Goal: Information Seeking & Learning: Compare options

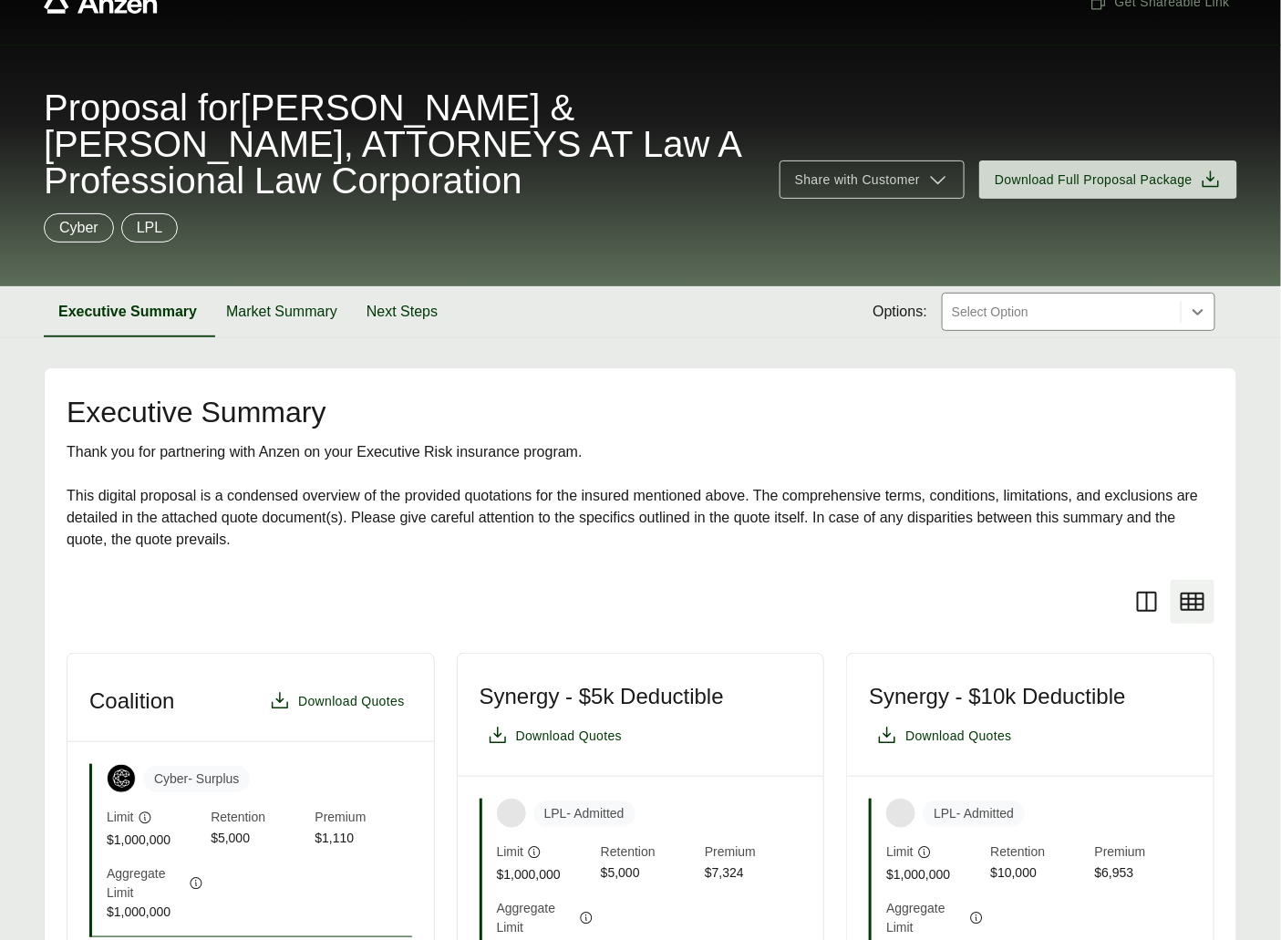
scroll to position [27, 0]
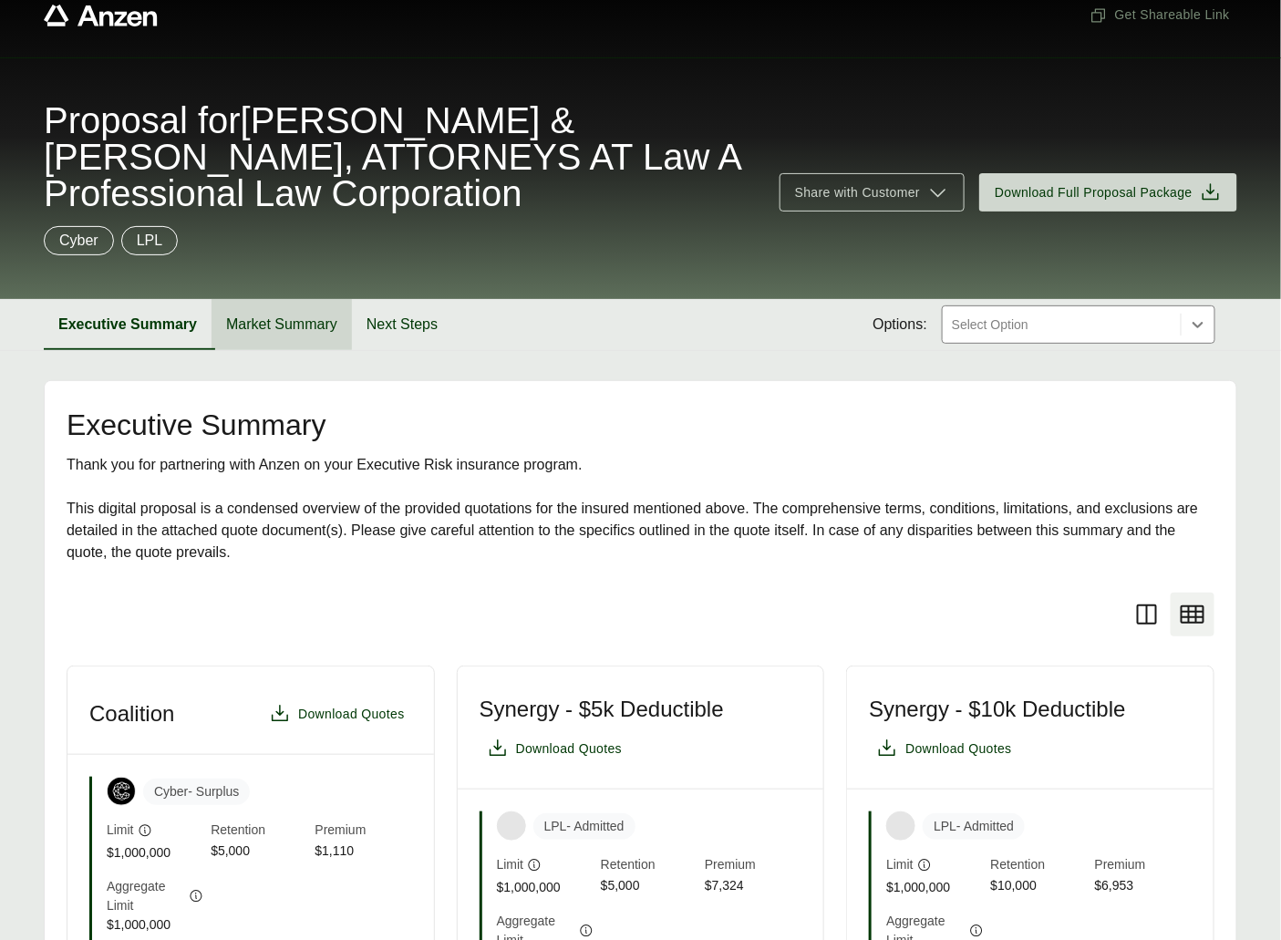
click at [301, 317] on button "Market Summary" at bounding box center [282, 324] width 140 height 51
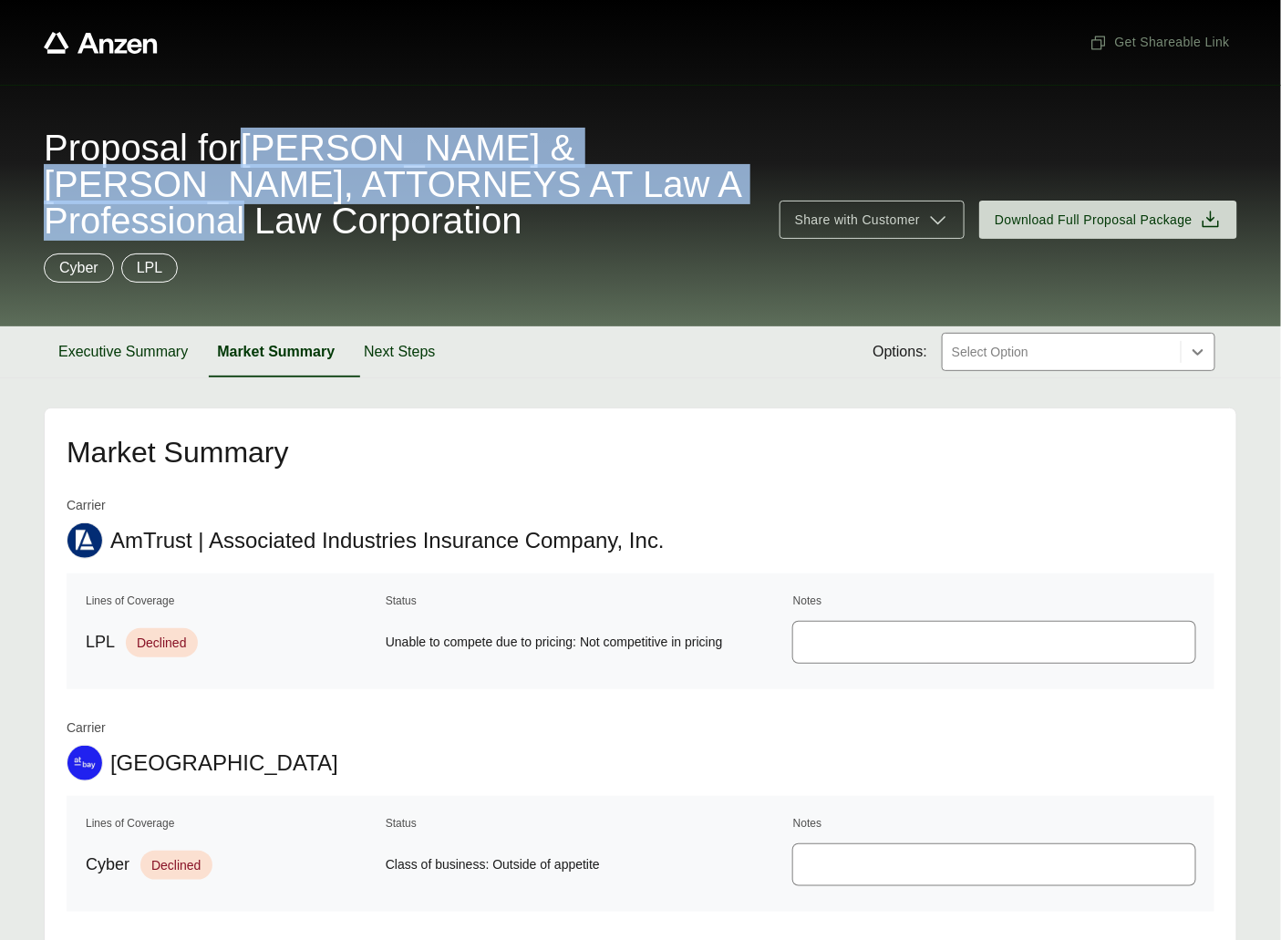
drag, startPoint x: 277, startPoint y: 145, endPoint x: 366, endPoint y: 218, distance: 114.7
click at [366, 218] on span "Proposal for [PERSON_NAME] & [PERSON_NAME], ATTORNEYS AT Law A Professional Law…" at bounding box center [401, 183] width 714 height 109
copy span "[PERSON_NAME] & [PERSON_NAME], ATTORNEYS AT Law A Professional Law Corporation"
click at [116, 349] on button "Executive Summary" at bounding box center [123, 351] width 159 height 51
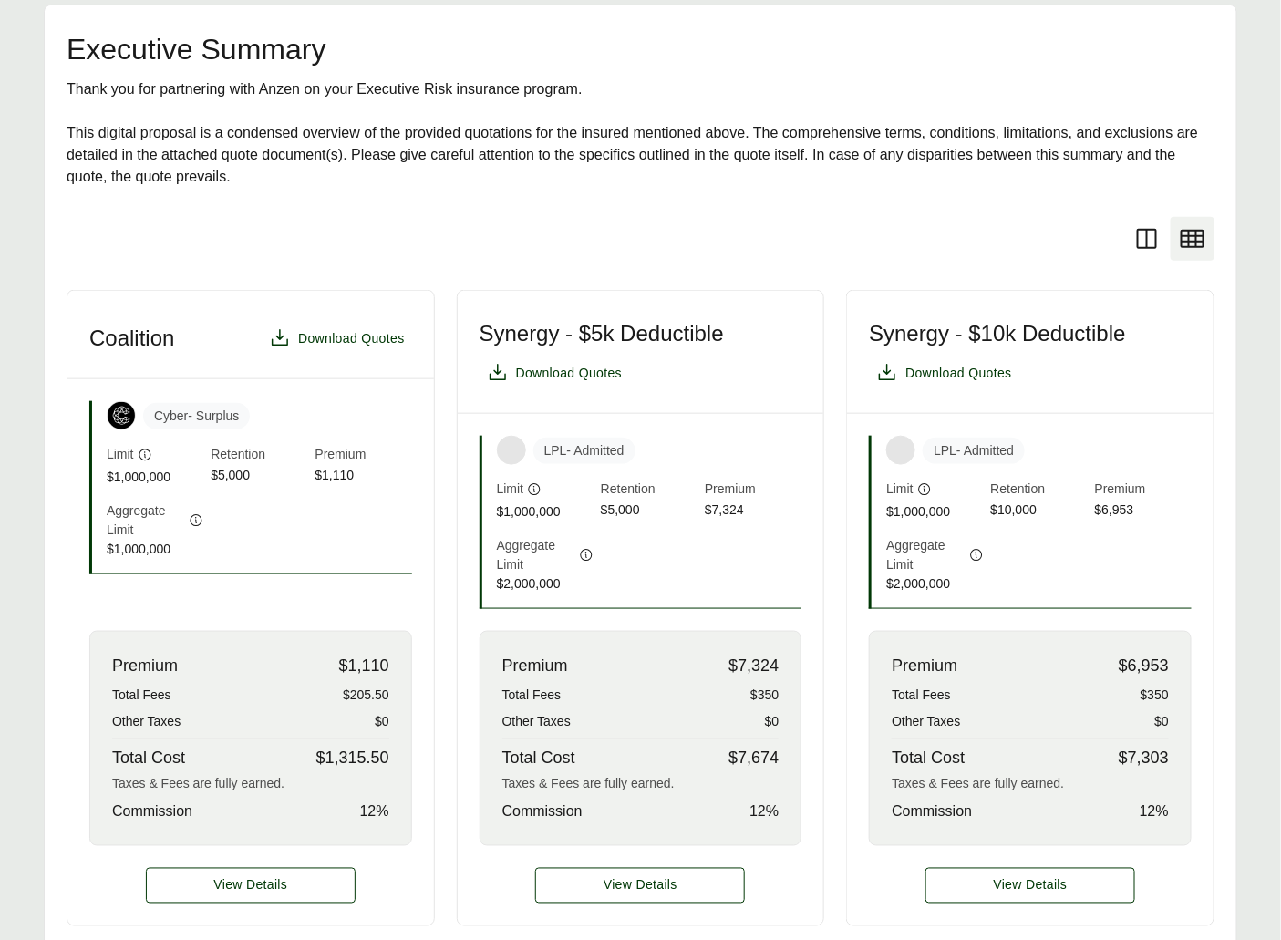
scroll to position [584, 0]
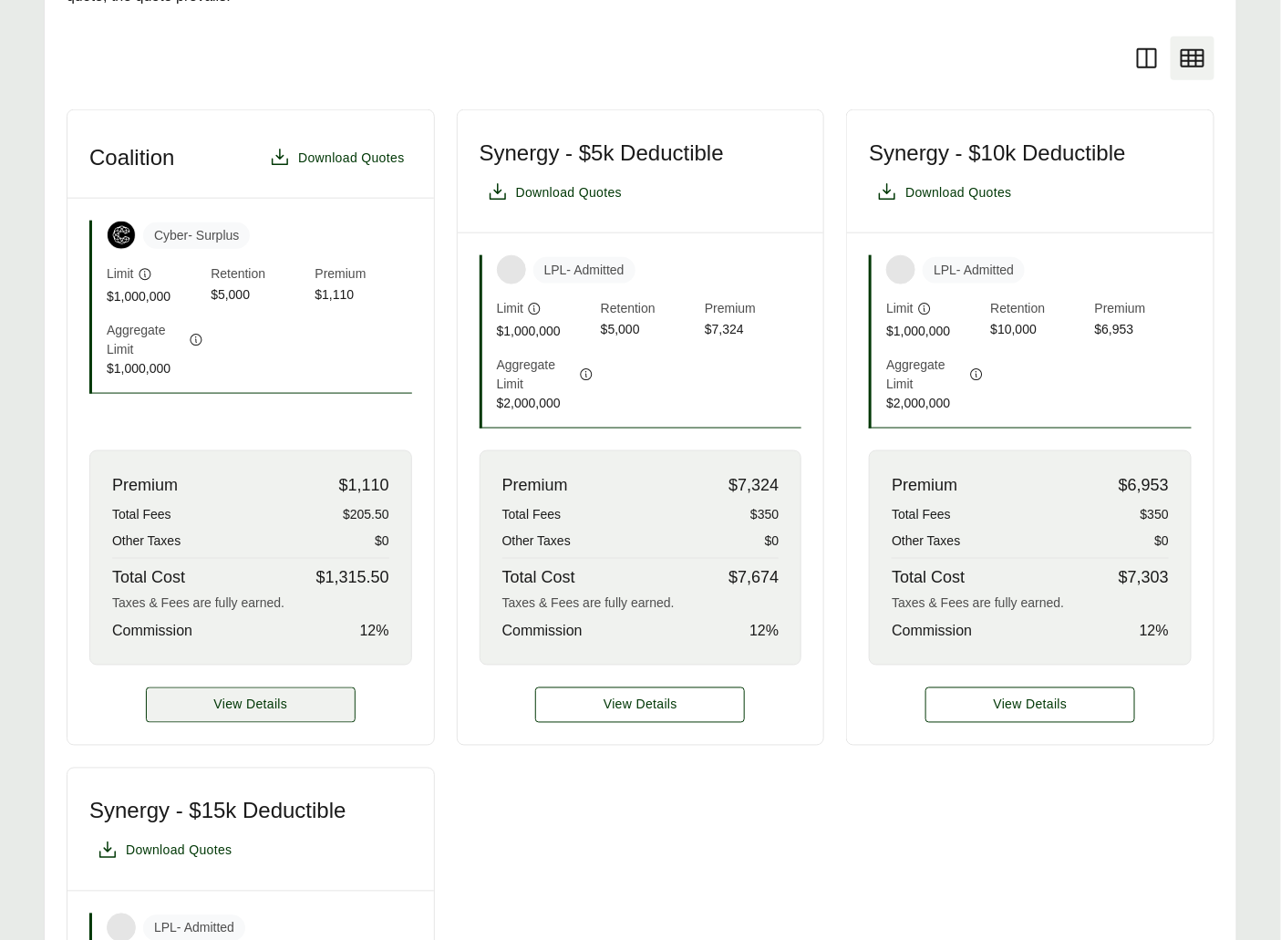
click at [284, 712] on span "View Details" at bounding box center [250, 705] width 74 height 19
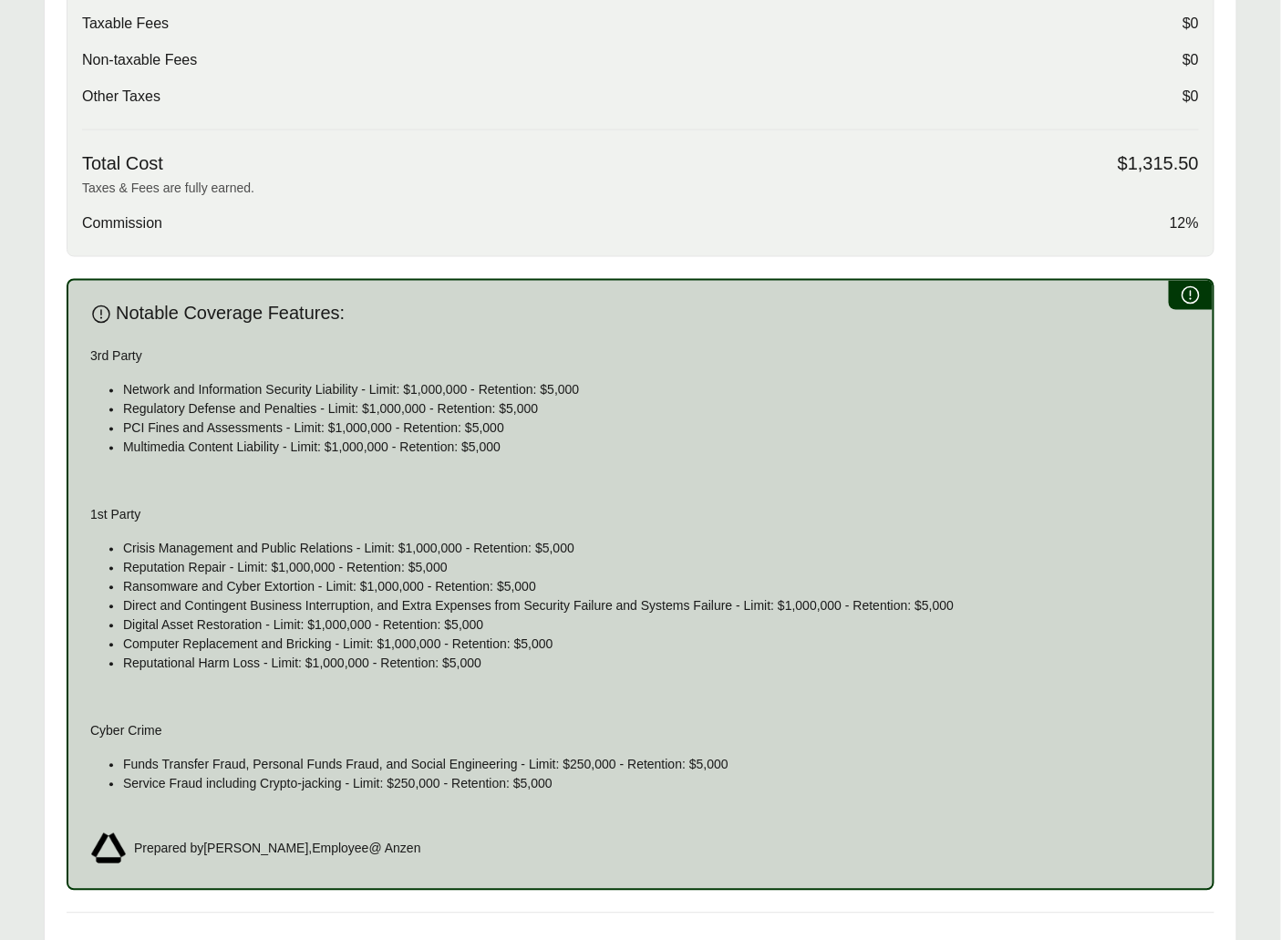
scroll to position [1217, 0]
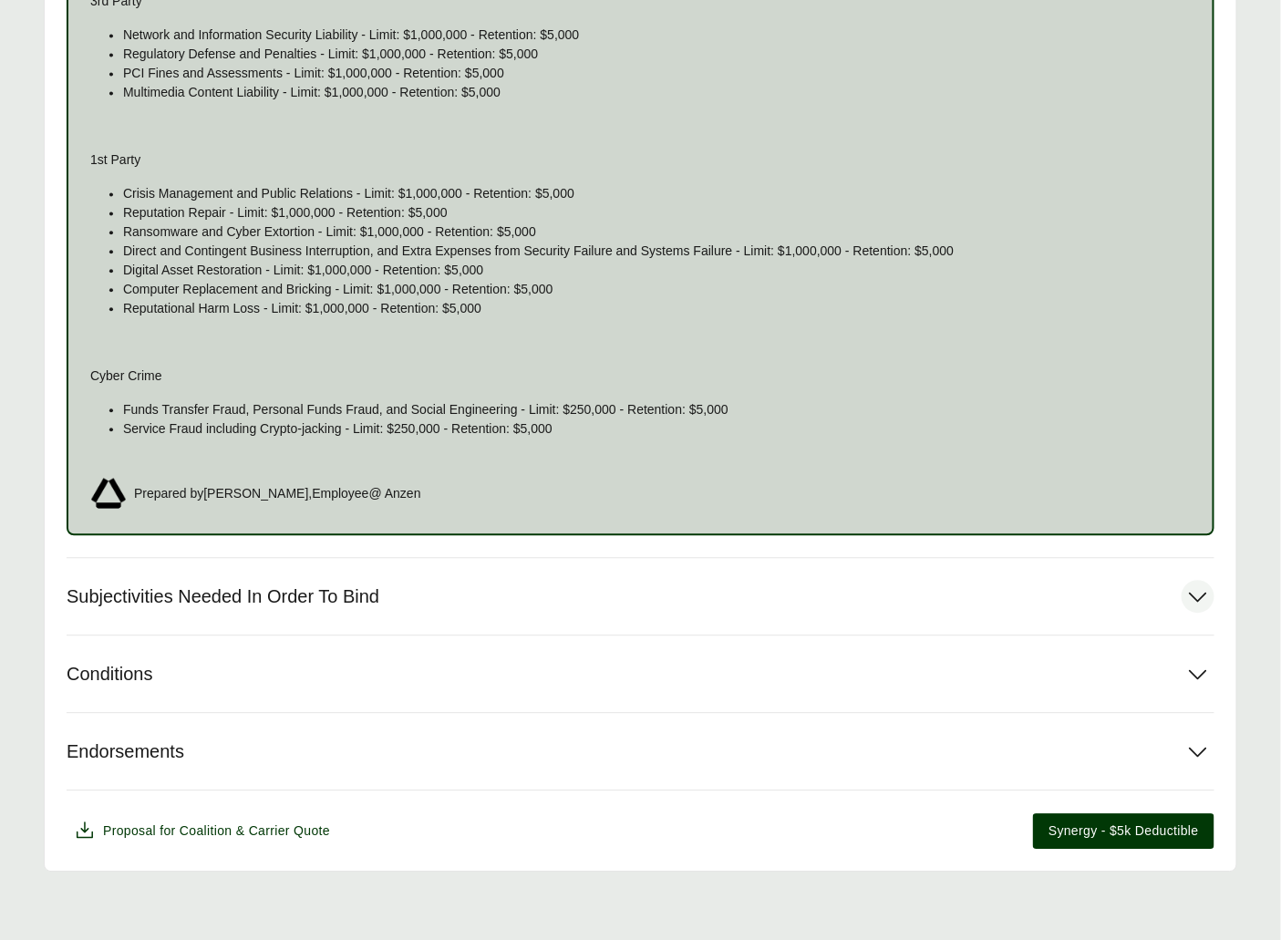
click at [379, 604] on span "Subjectivities Needed In Order To Bind" at bounding box center [223, 596] width 313 height 23
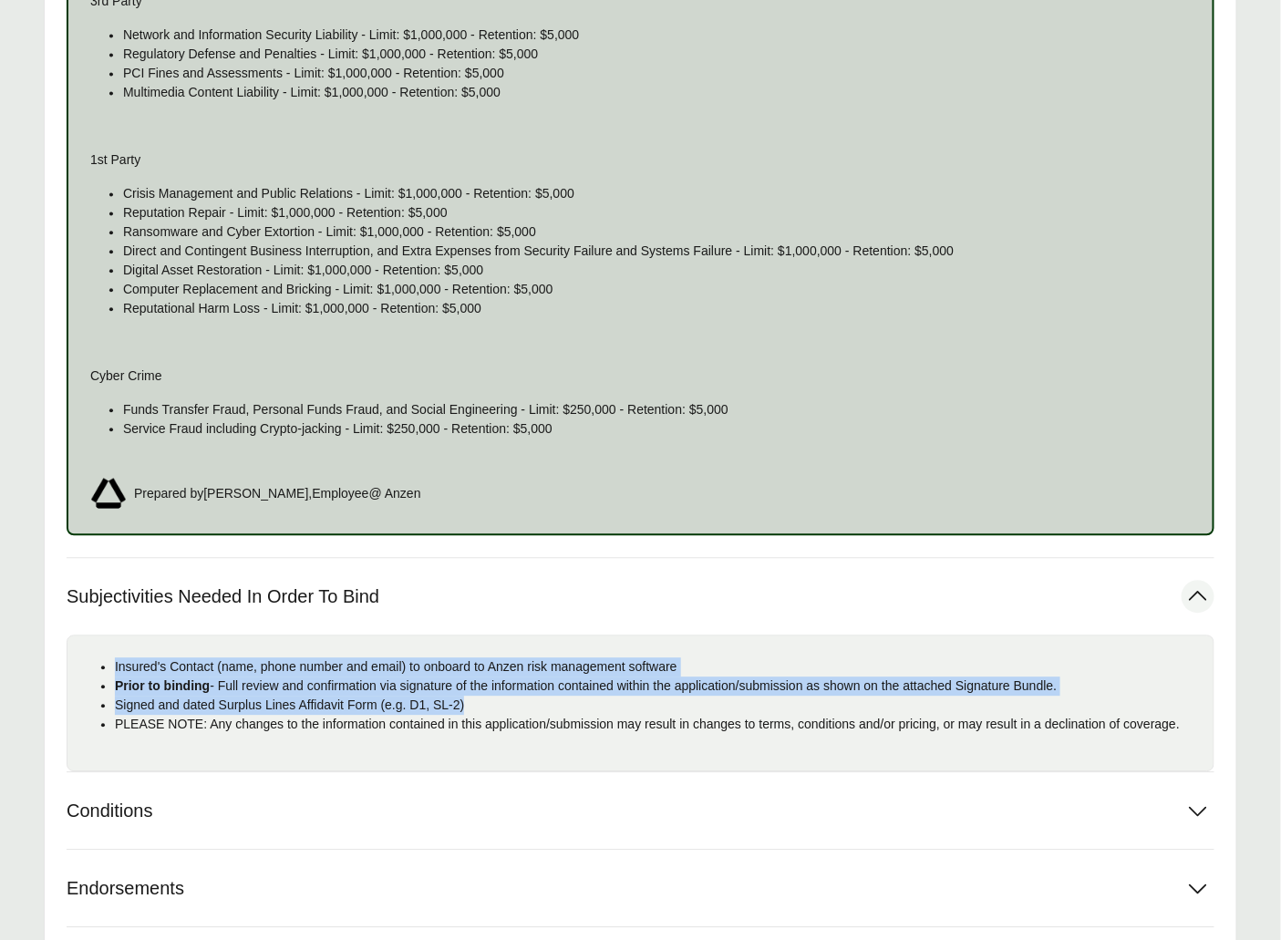
drag, startPoint x: 491, startPoint y: 703, endPoint x: 113, endPoint y: 668, distance: 380.0
click at [113, 668] on ul "Insured's Contact (name, phone number and email) to onboard to Anzen risk manag…" at bounding box center [640, 695] width 1117 height 77
copy ul "Insured's Contact (name, phone number and email) to onboard to Anzen risk manag…"
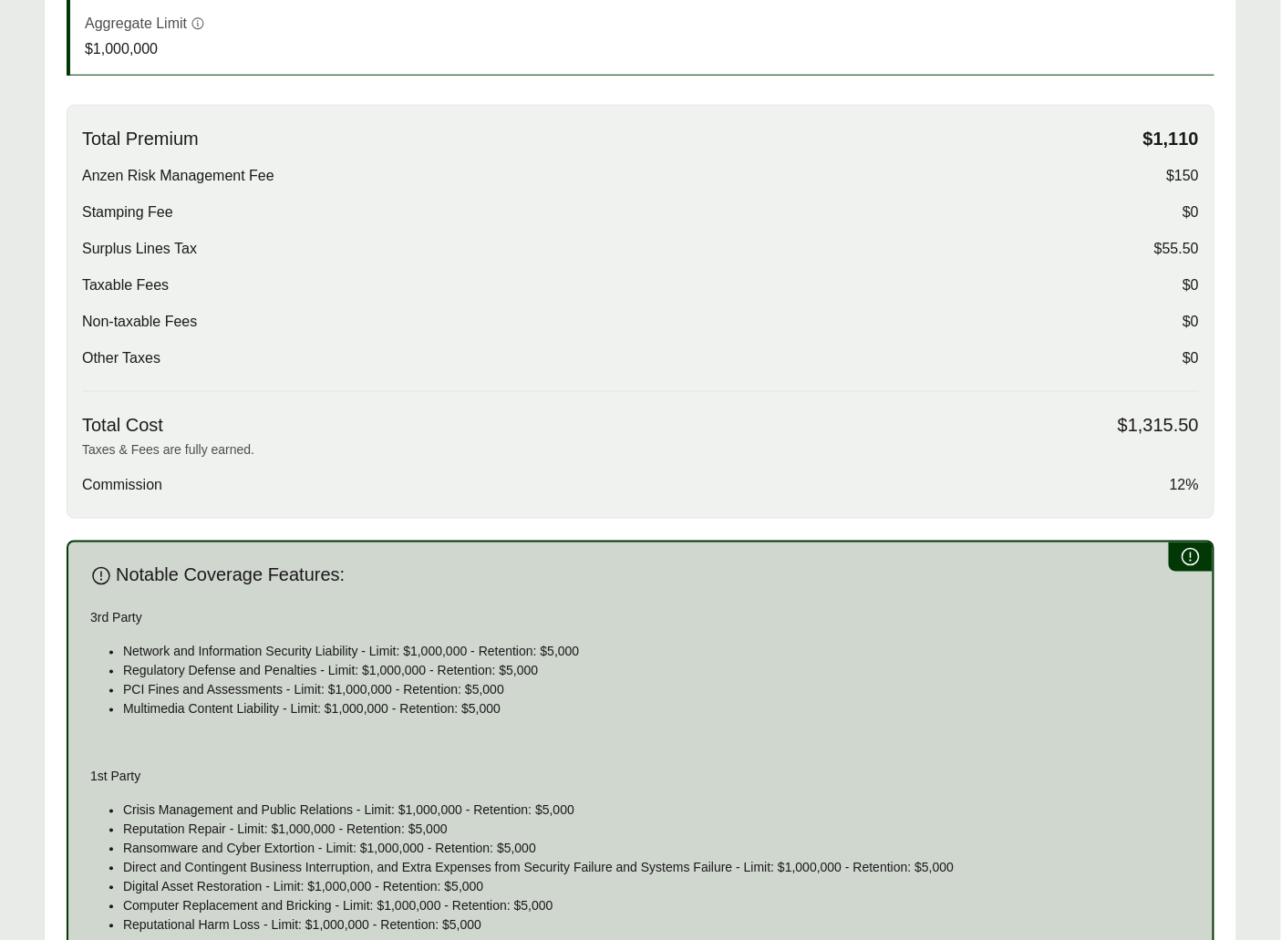
scroll to position [4, 0]
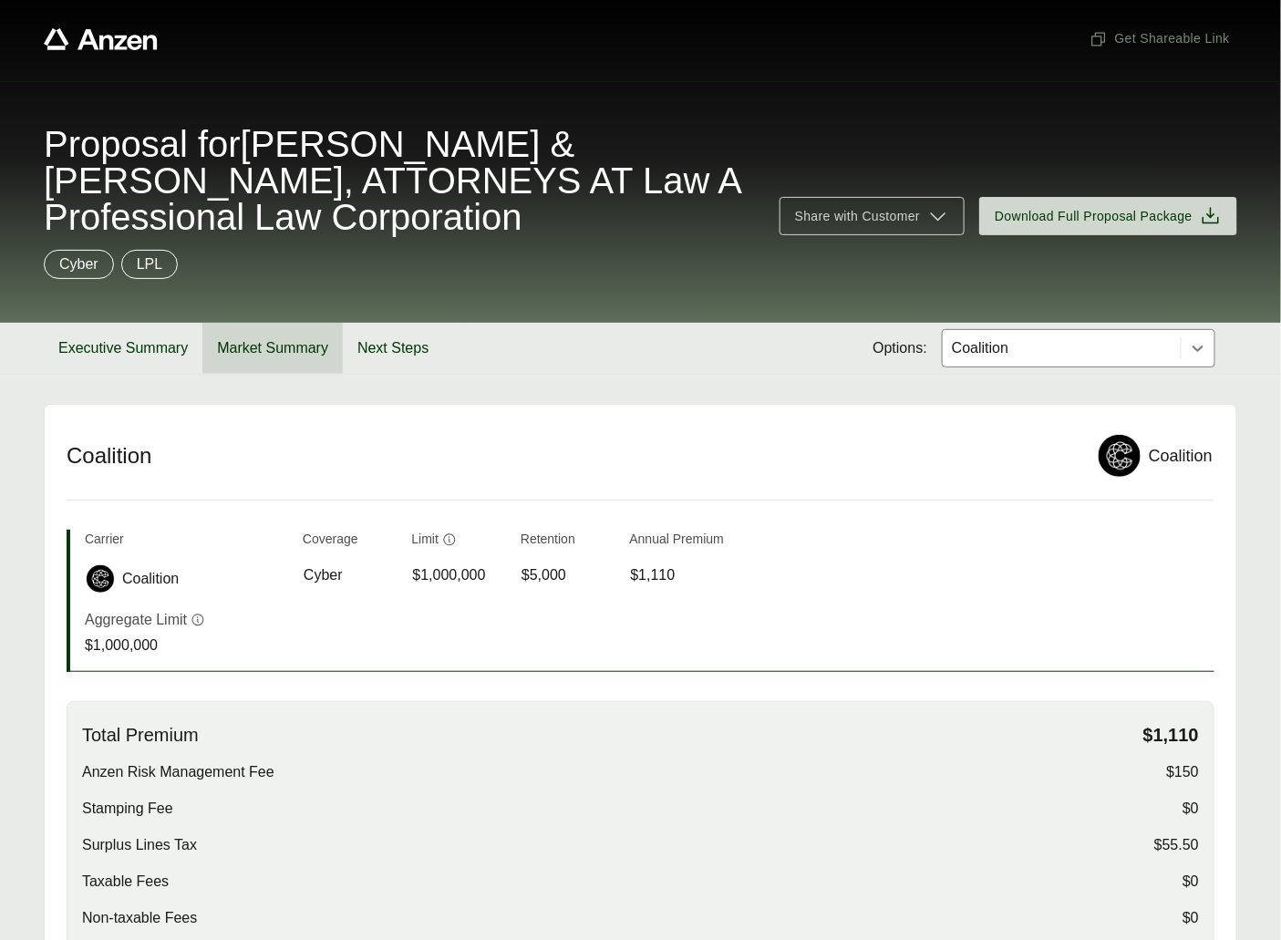
click at [312, 330] on button "Market Summary" at bounding box center [272, 348] width 140 height 51
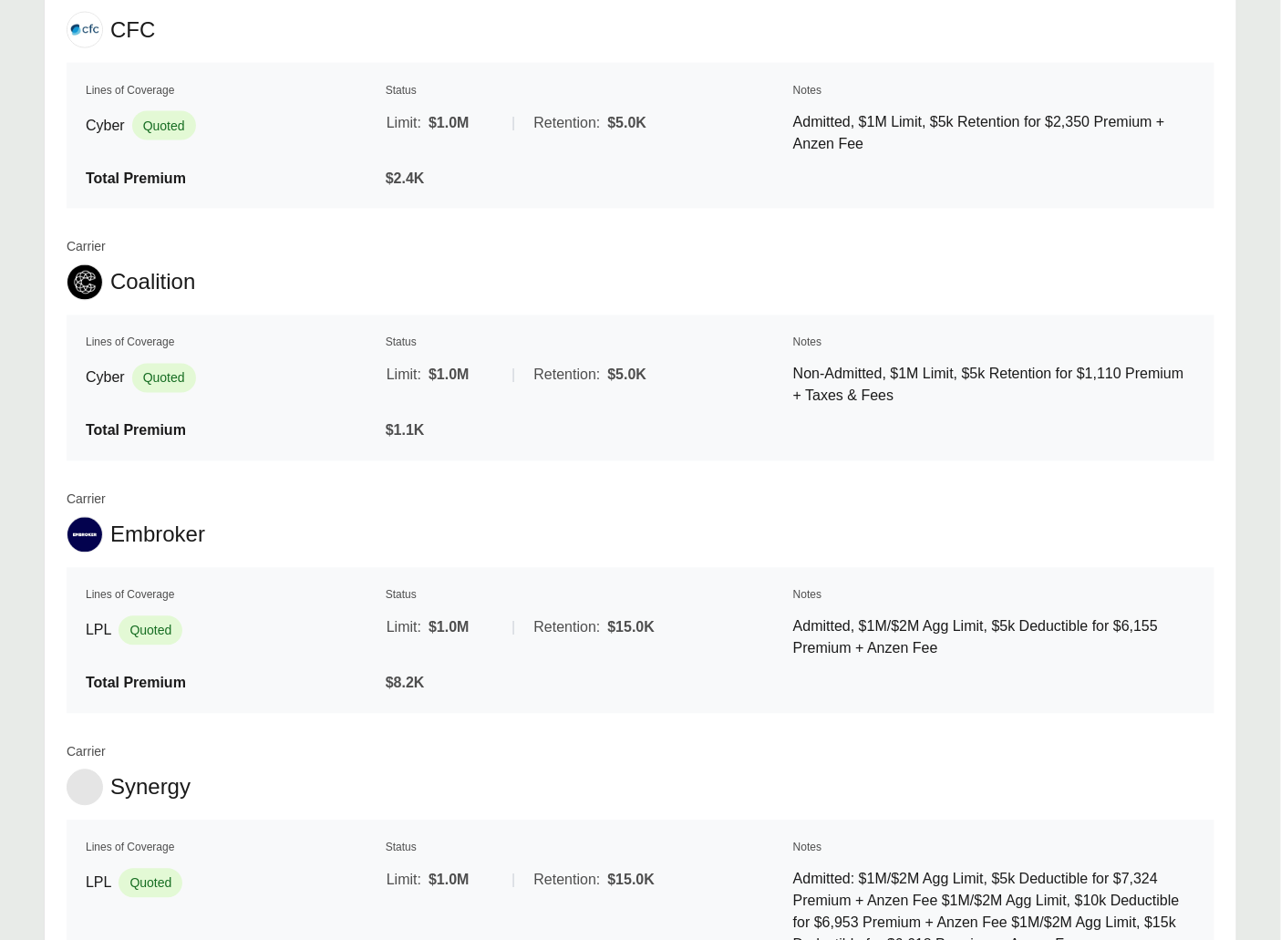
scroll to position [1281, 0]
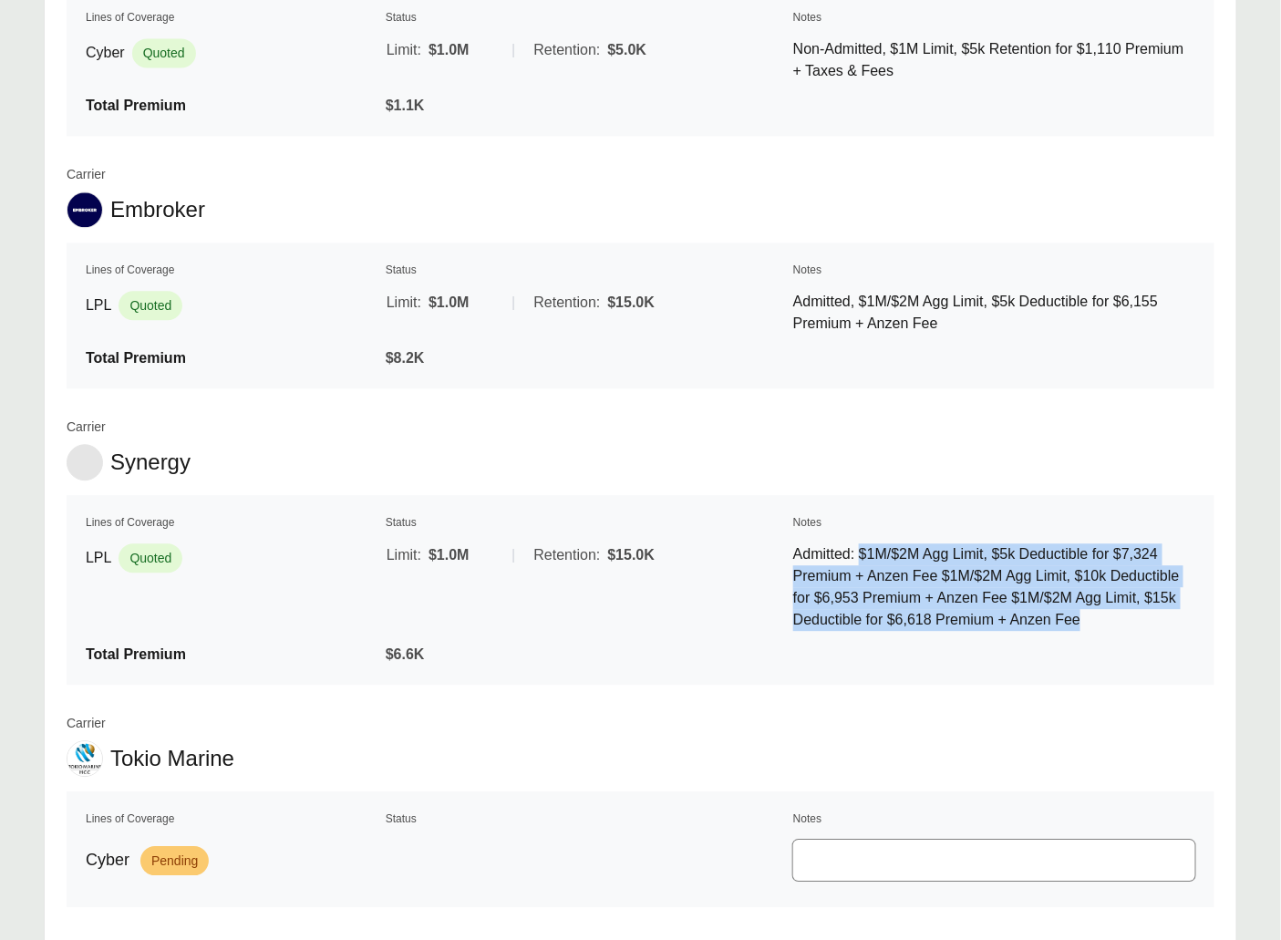
drag, startPoint x: 866, startPoint y: 537, endPoint x: 949, endPoint y: 628, distance: 123.3
click at [949, 628] on p "Admitted: $1M/$2M Agg Limit, $5k Deductible for $7,324 Premium + Anzen Fee $1M/…" at bounding box center [994, 587] width 402 height 88
copy p "$1M/$2M Agg Limit, $5k Deductible for $7,324 Premium + Anzen Fee $1M/$2M Agg Li…"
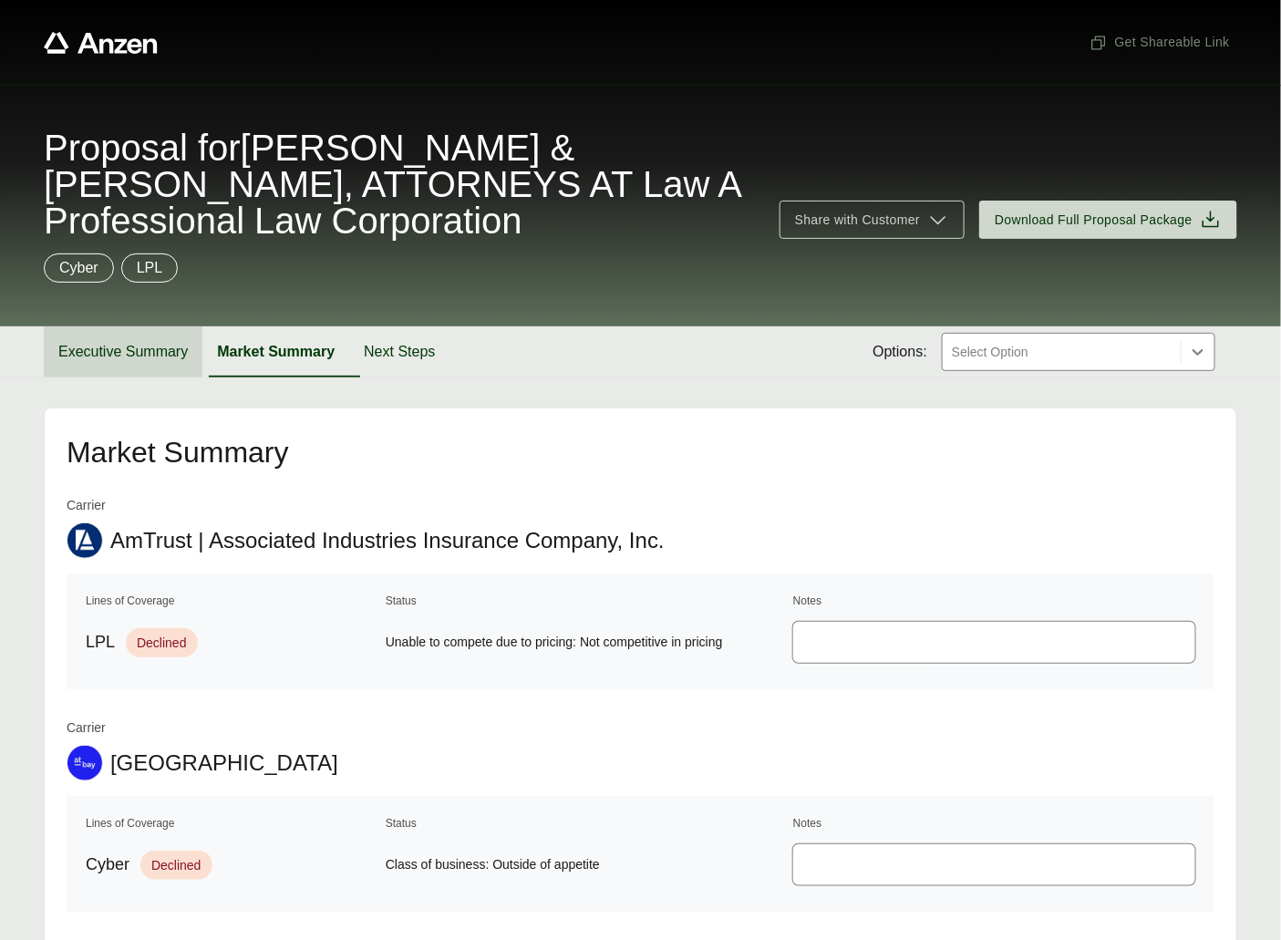
click at [156, 360] on button "Executive Summary" at bounding box center [123, 351] width 159 height 51
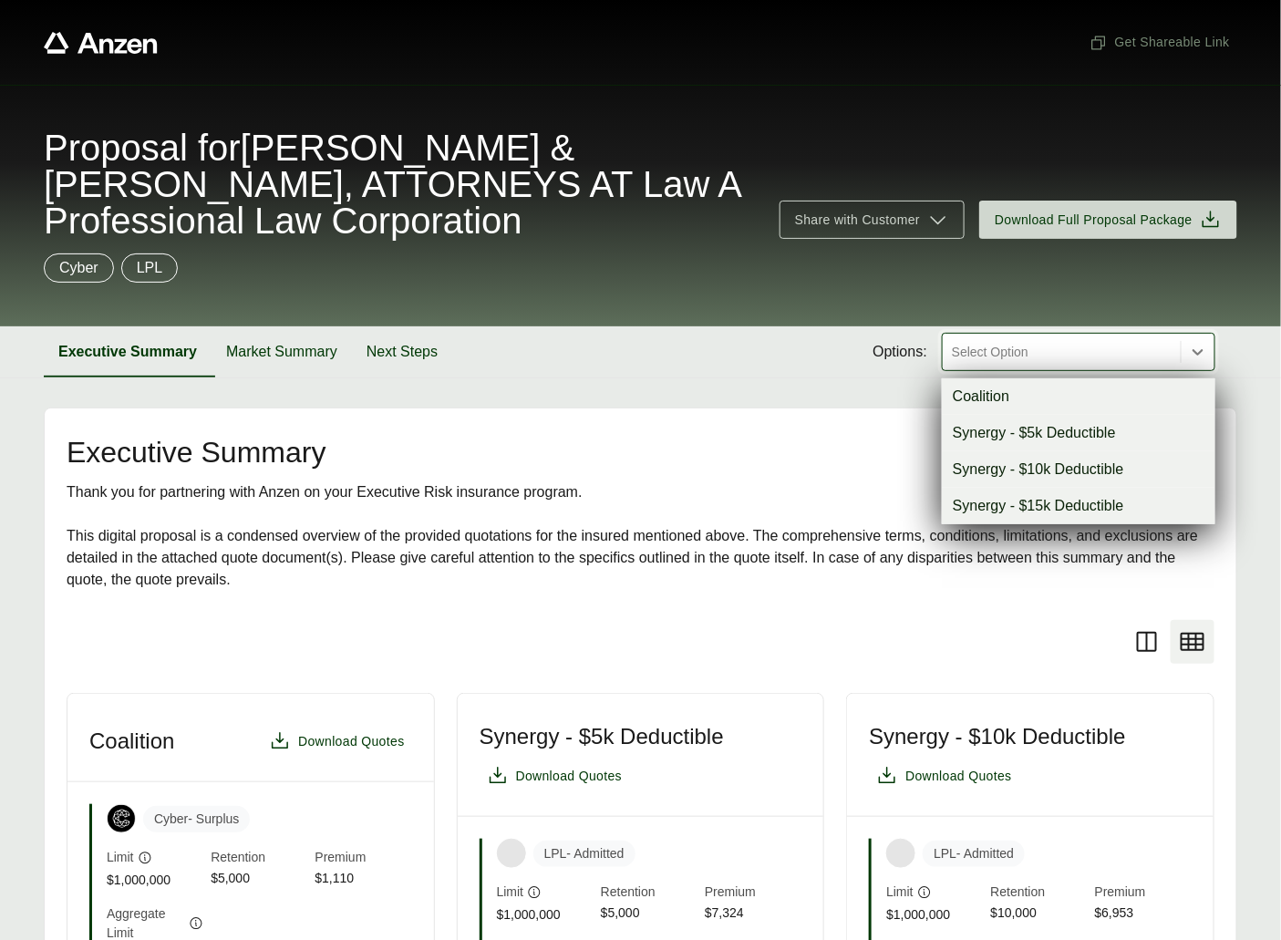
click at [1045, 352] on div at bounding box center [1061, 352] width 223 height 22
click at [1045, 422] on div "Synergy - $5k Deductible" at bounding box center [1079, 433] width 274 height 36
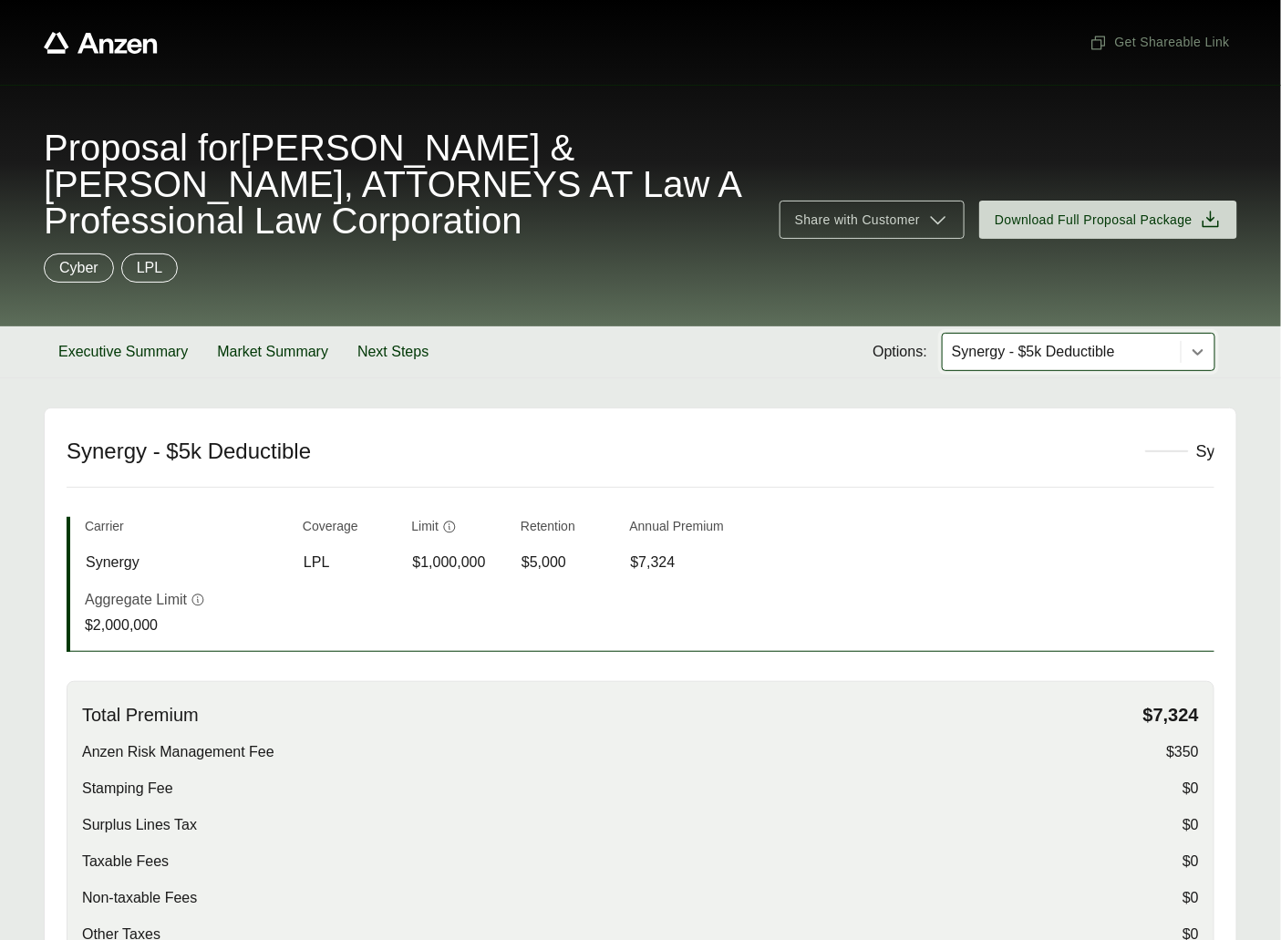
click at [1058, 362] on div at bounding box center [1061, 352] width 223 height 22
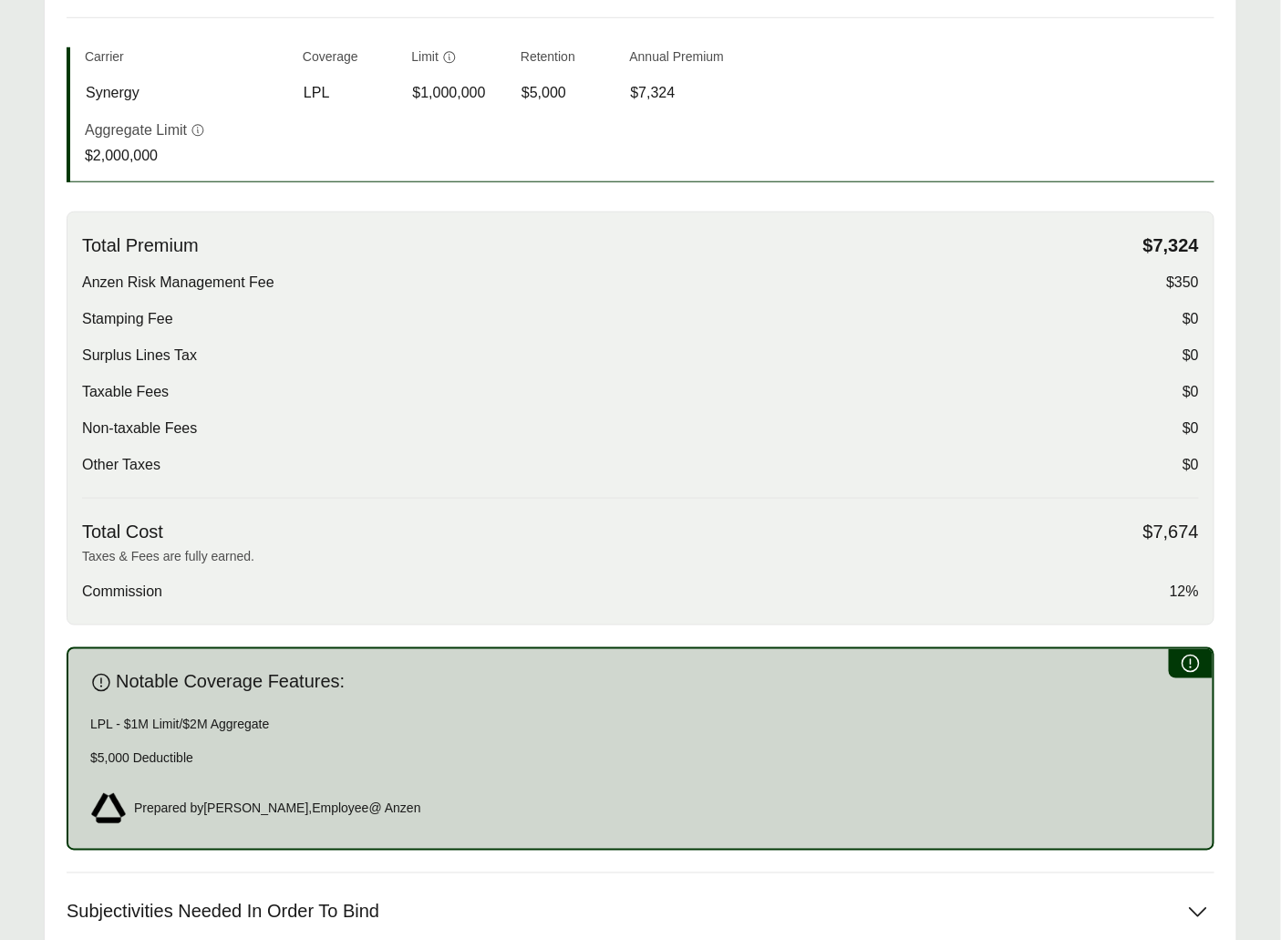
scroll to position [788, 0]
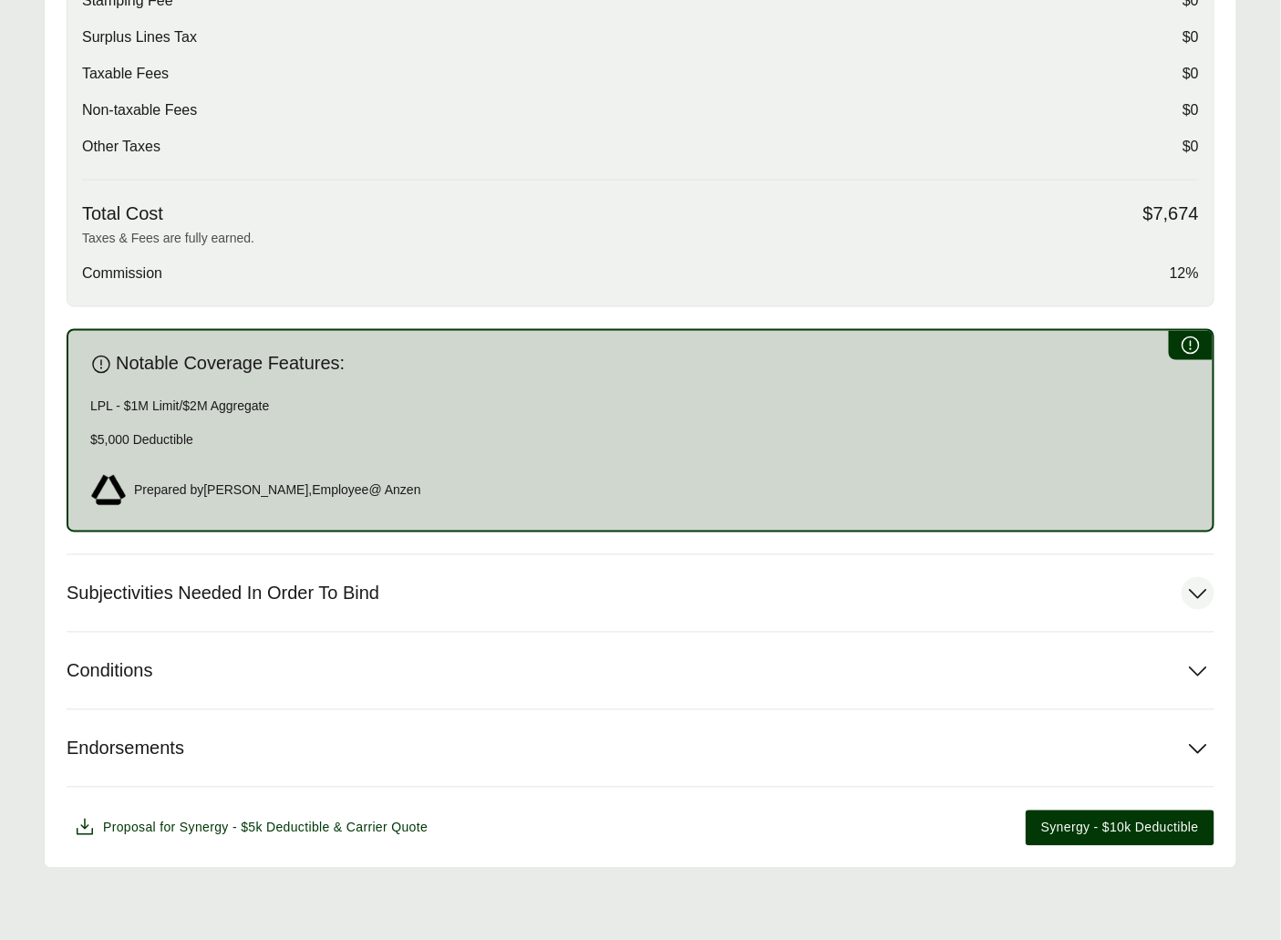
click at [464, 557] on button "Subjectivities Needed In Order To Bind" at bounding box center [641, 593] width 1148 height 77
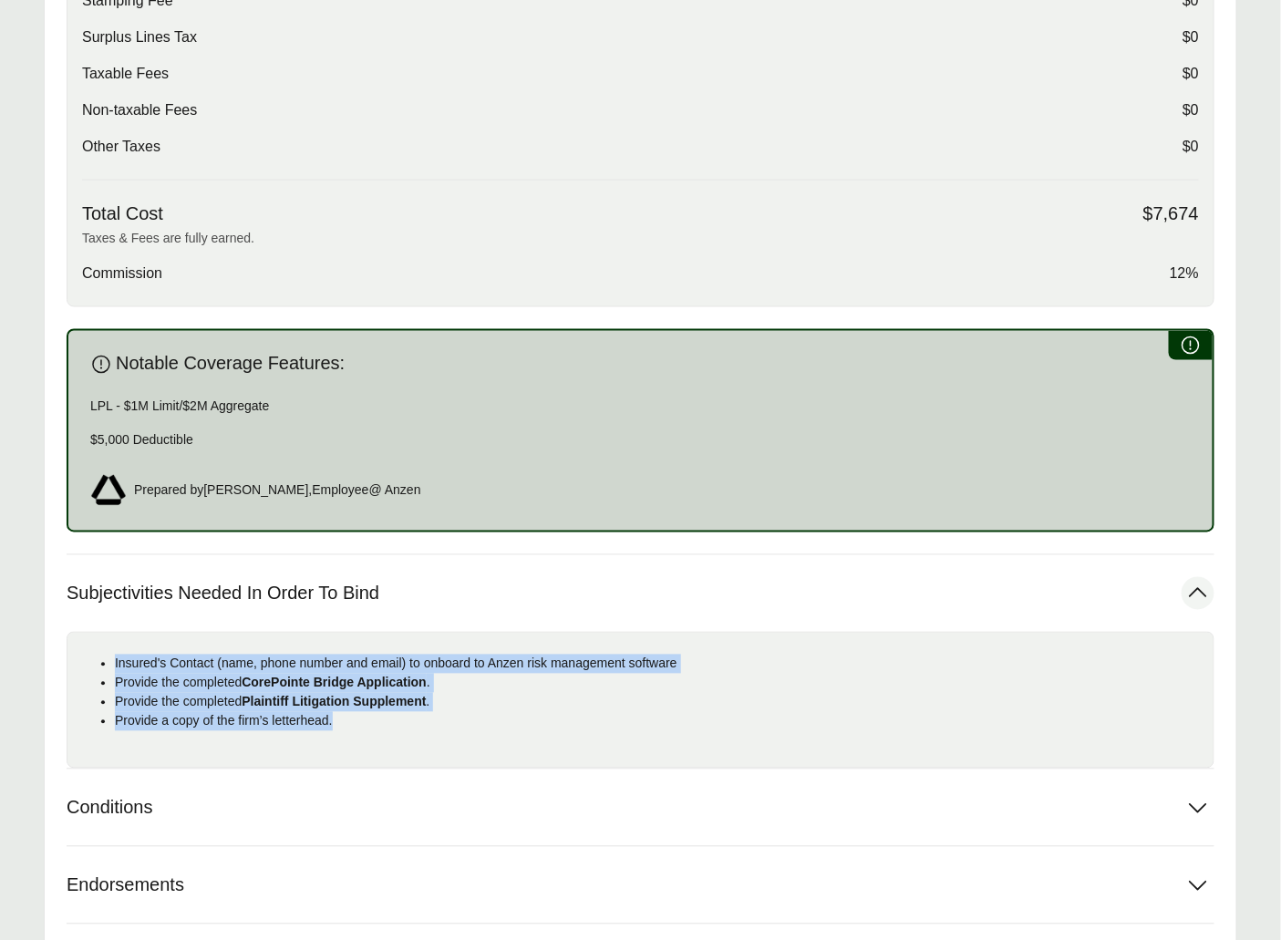
drag, startPoint x: 369, startPoint y: 722, endPoint x: 111, endPoint y: 667, distance: 264.0
click at [111, 667] on ul "Insured's Contact (name, phone number and email) to onboard to Anzen risk manag…" at bounding box center [640, 693] width 1117 height 77
copy ul "Insured's Contact (name, phone number and email) to onboard to Anzen risk manag…"
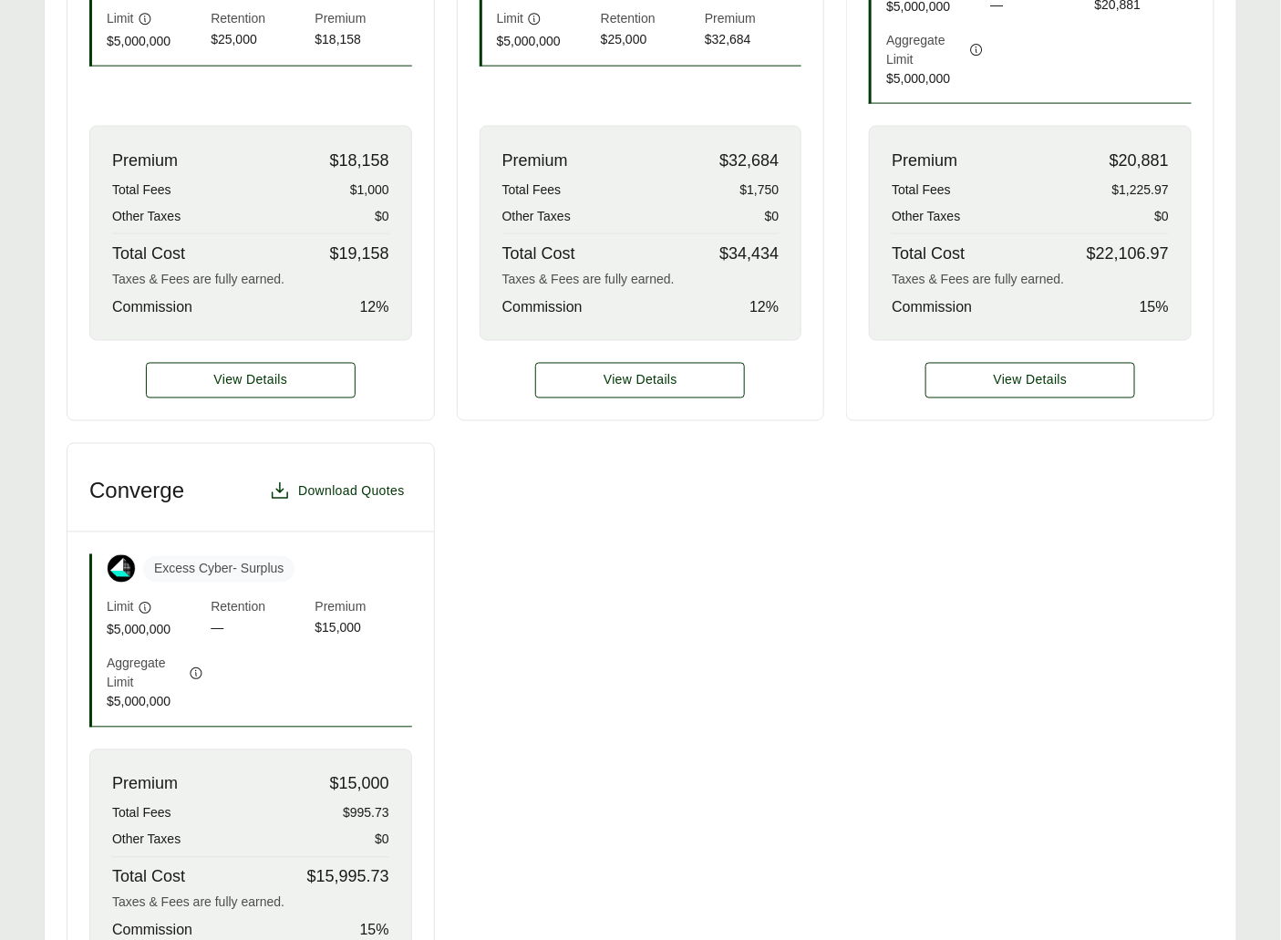
scroll to position [1150, 0]
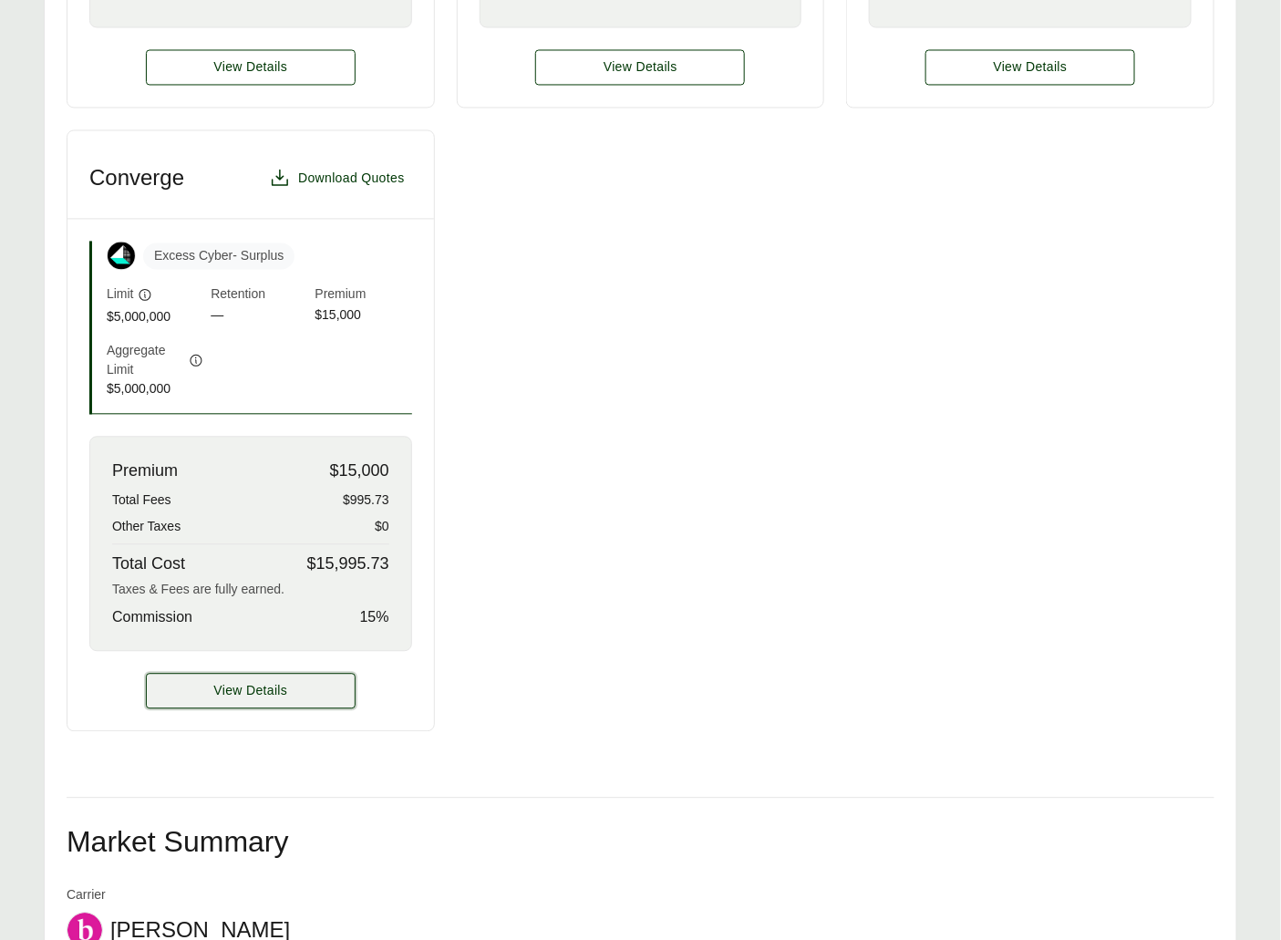
click at [291, 685] on button "View Details" at bounding box center [251, 692] width 210 height 36
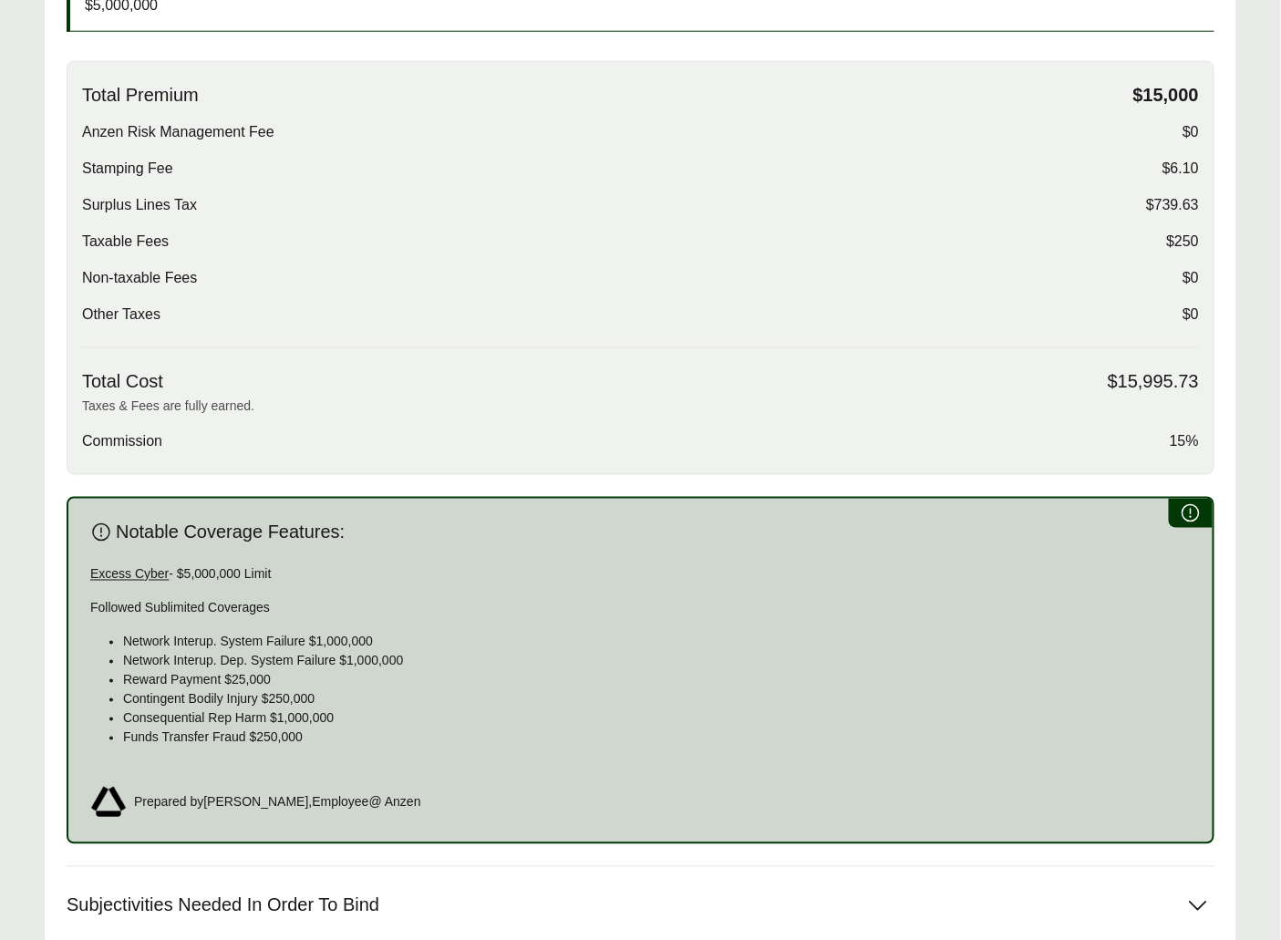
scroll to position [74, 0]
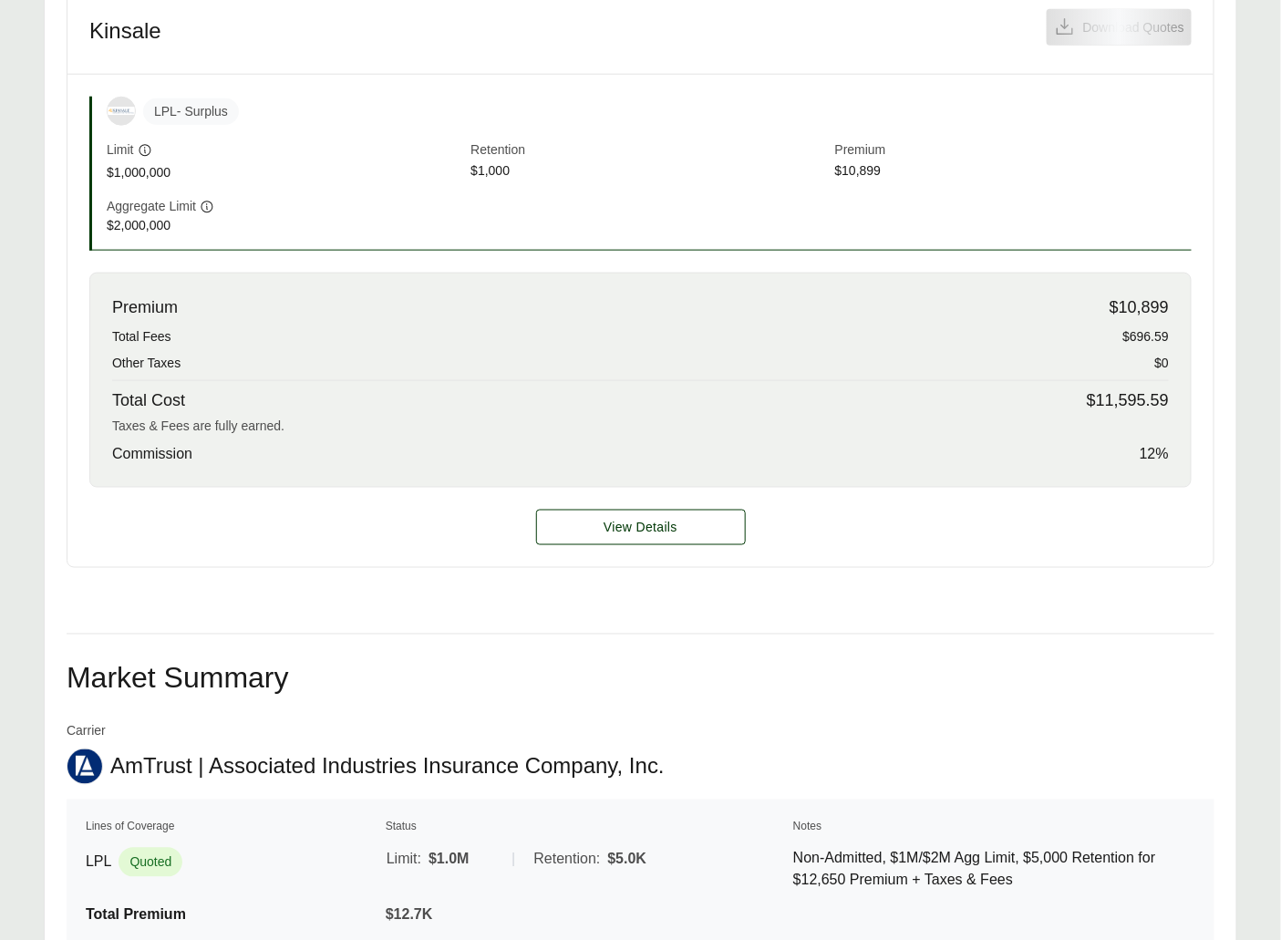
scroll to position [602, 0]
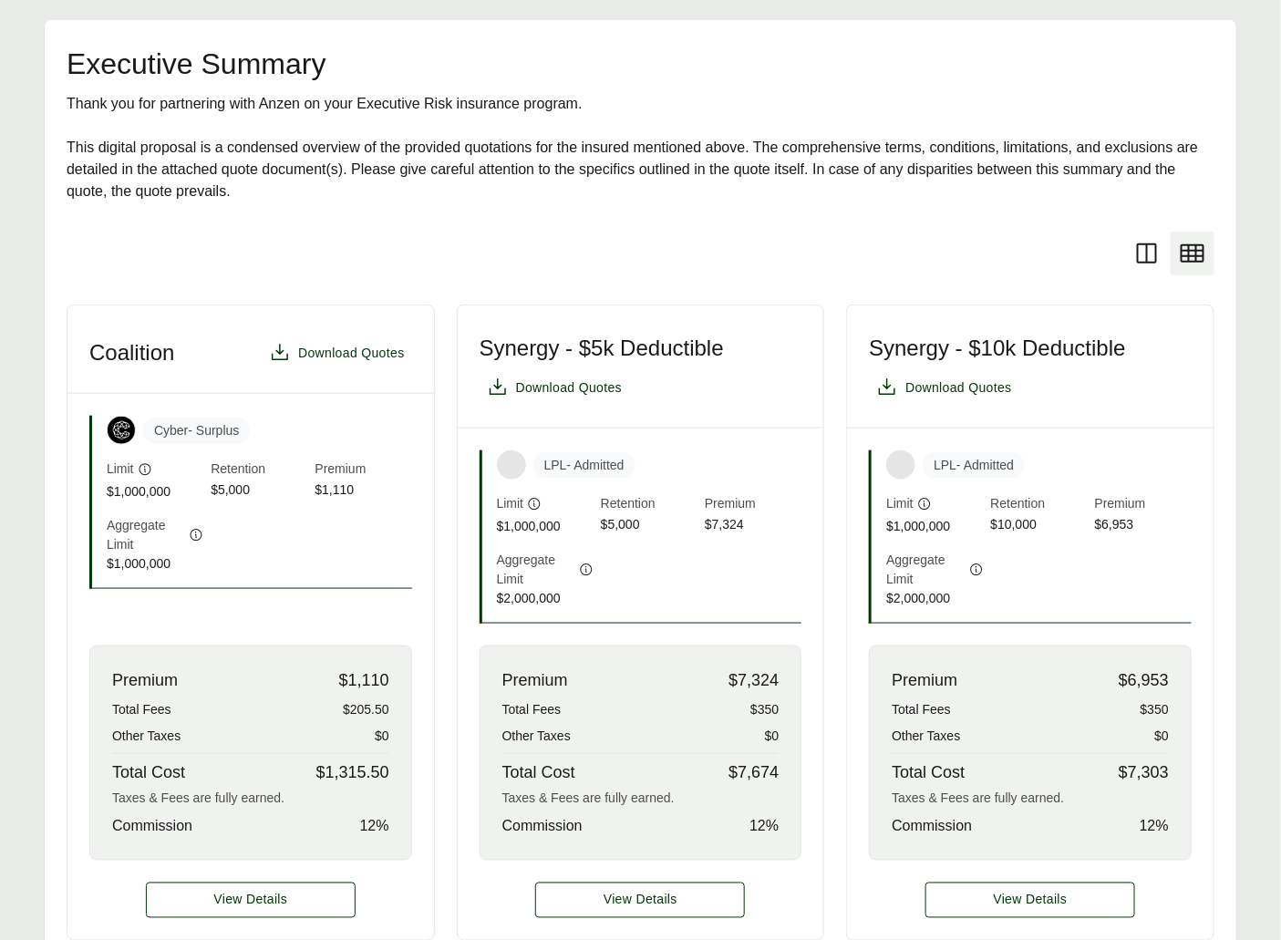
scroll to position [1055, 0]
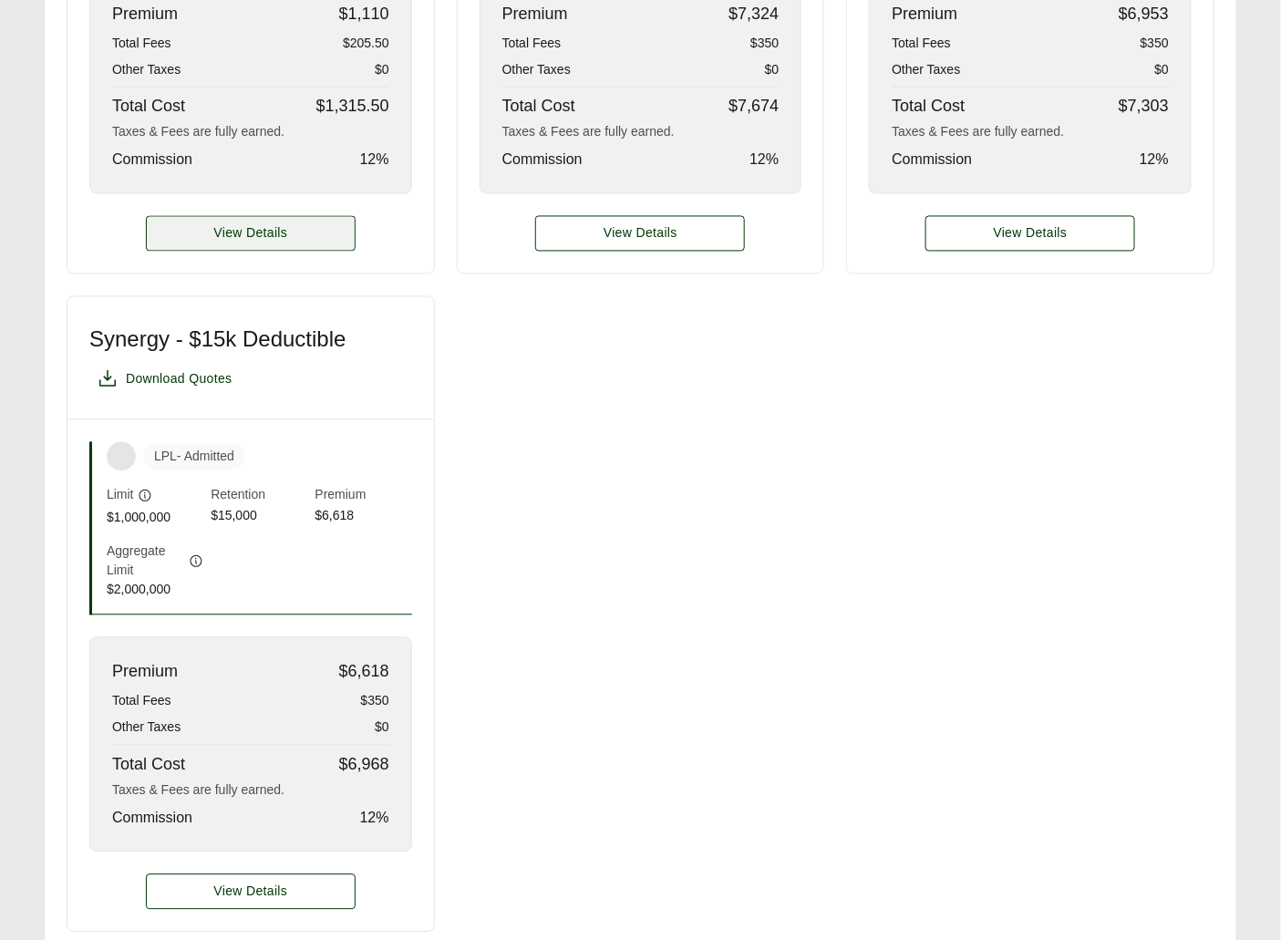
click at [239, 240] on span "View Details" at bounding box center [250, 233] width 74 height 19
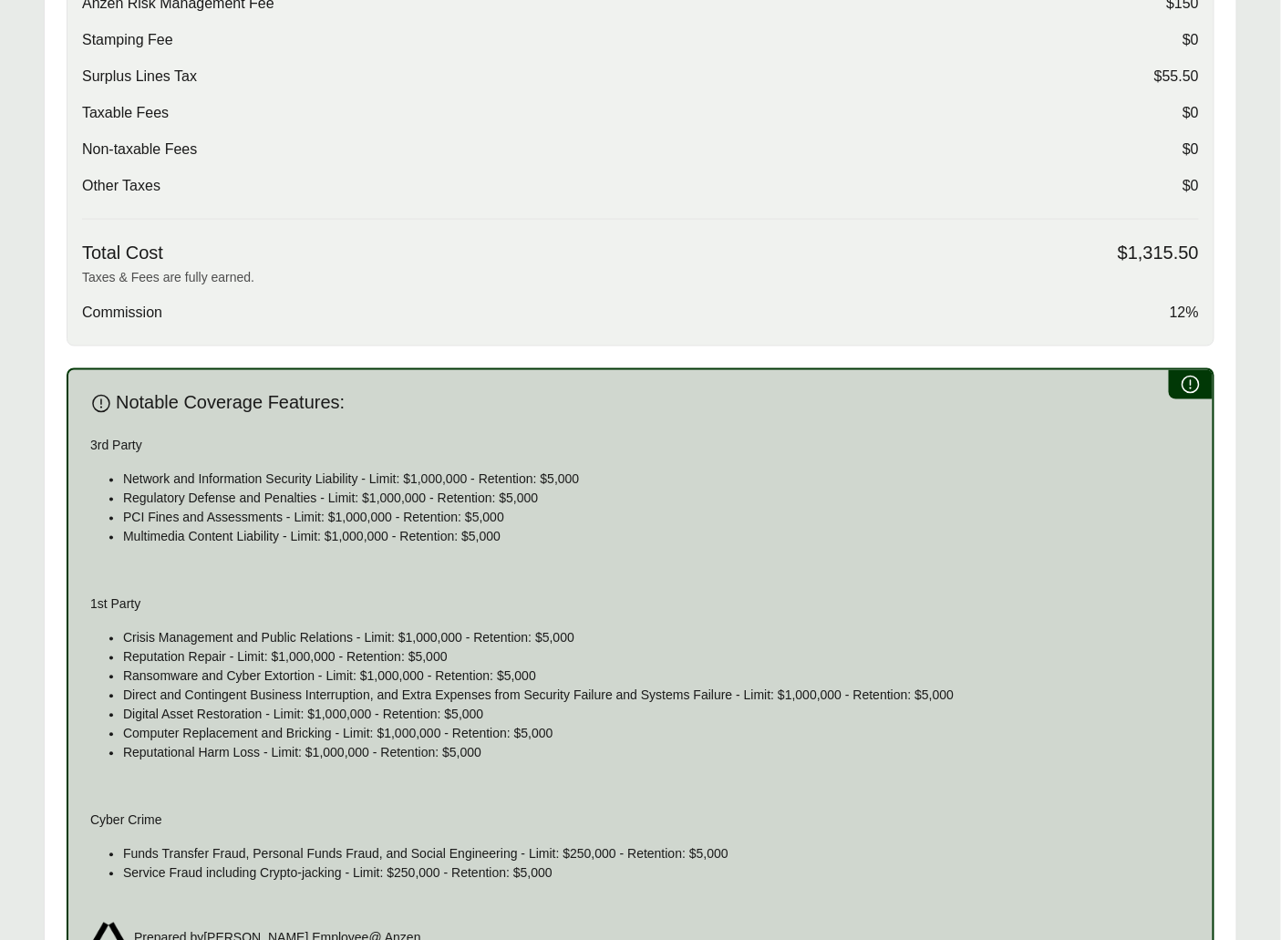
scroll to position [1220, 0]
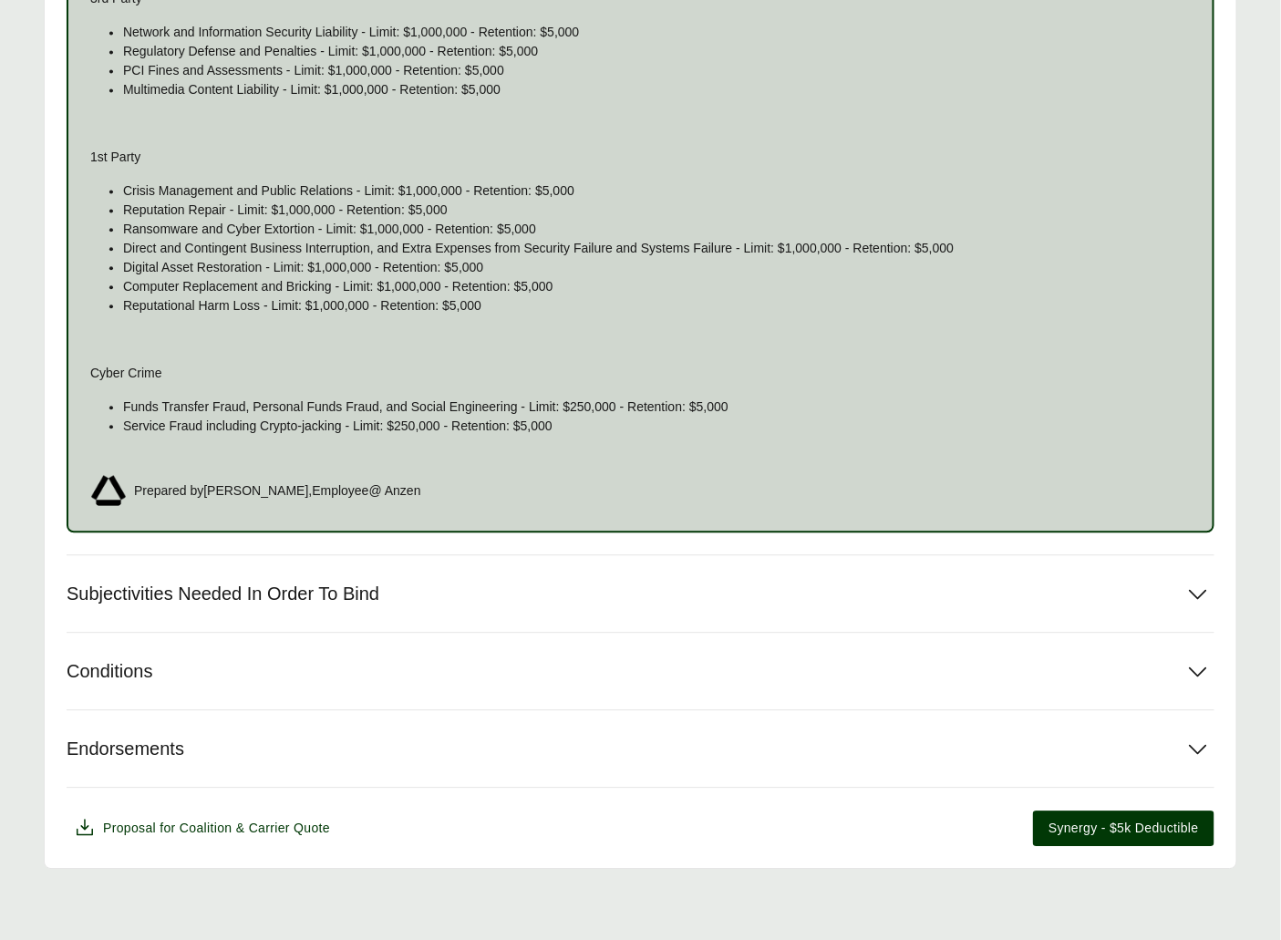
click at [247, 547] on div "Options: Coalition Coalition Coalition Carrier Coverage Limit Retention Annual …" at bounding box center [641, 32] width 1148 height 1629
click at [306, 571] on button "Subjectivities Needed In Order To Bind" at bounding box center [641, 593] width 1148 height 77
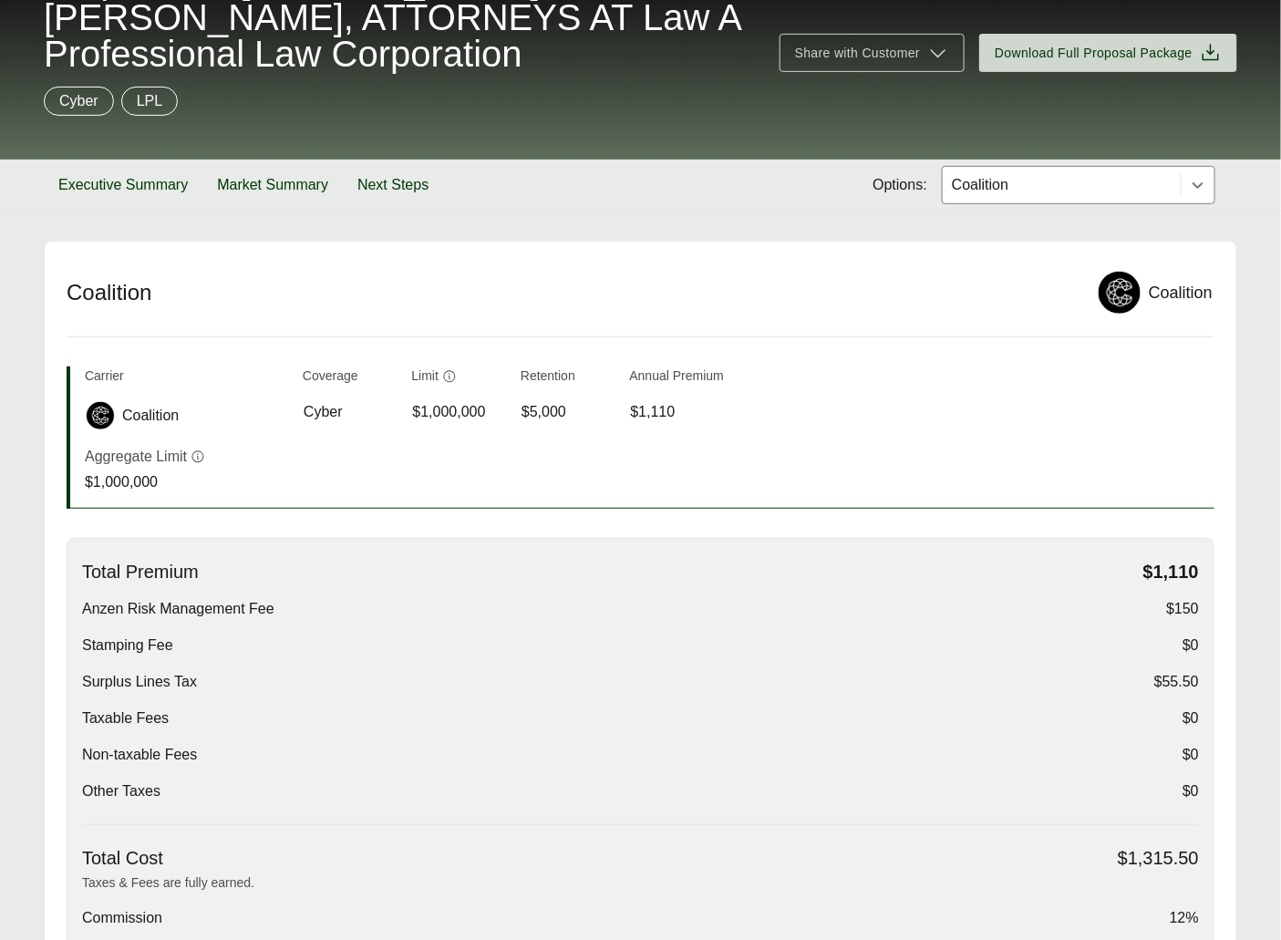
scroll to position [0, 0]
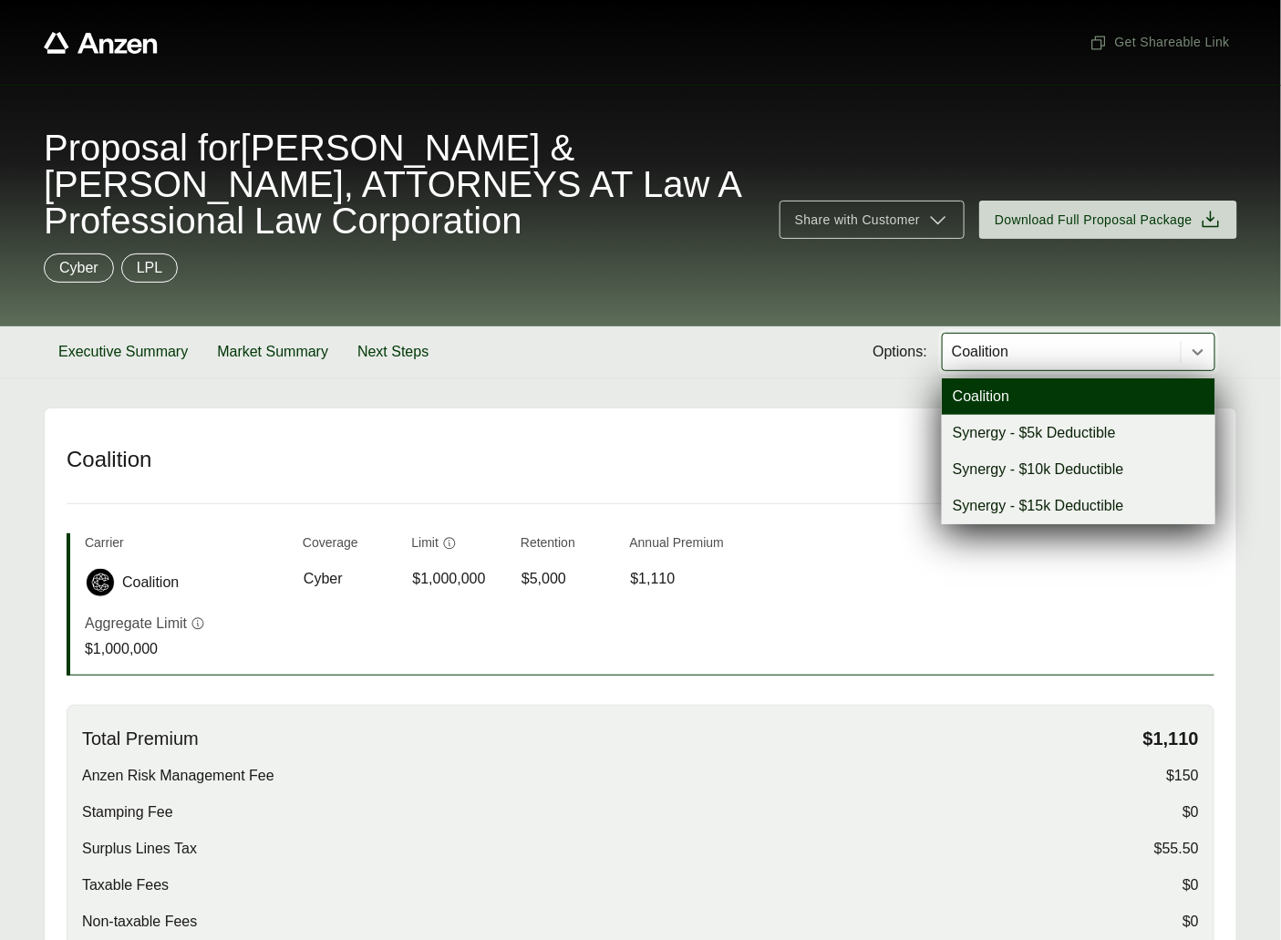
click at [1003, 350] on div at bounding box center [1061, 352] width 223 height 22
click at [977, 435] on div "Synergy - $5k Deductible" at bounding box center [1079, 433] width 274 height 36
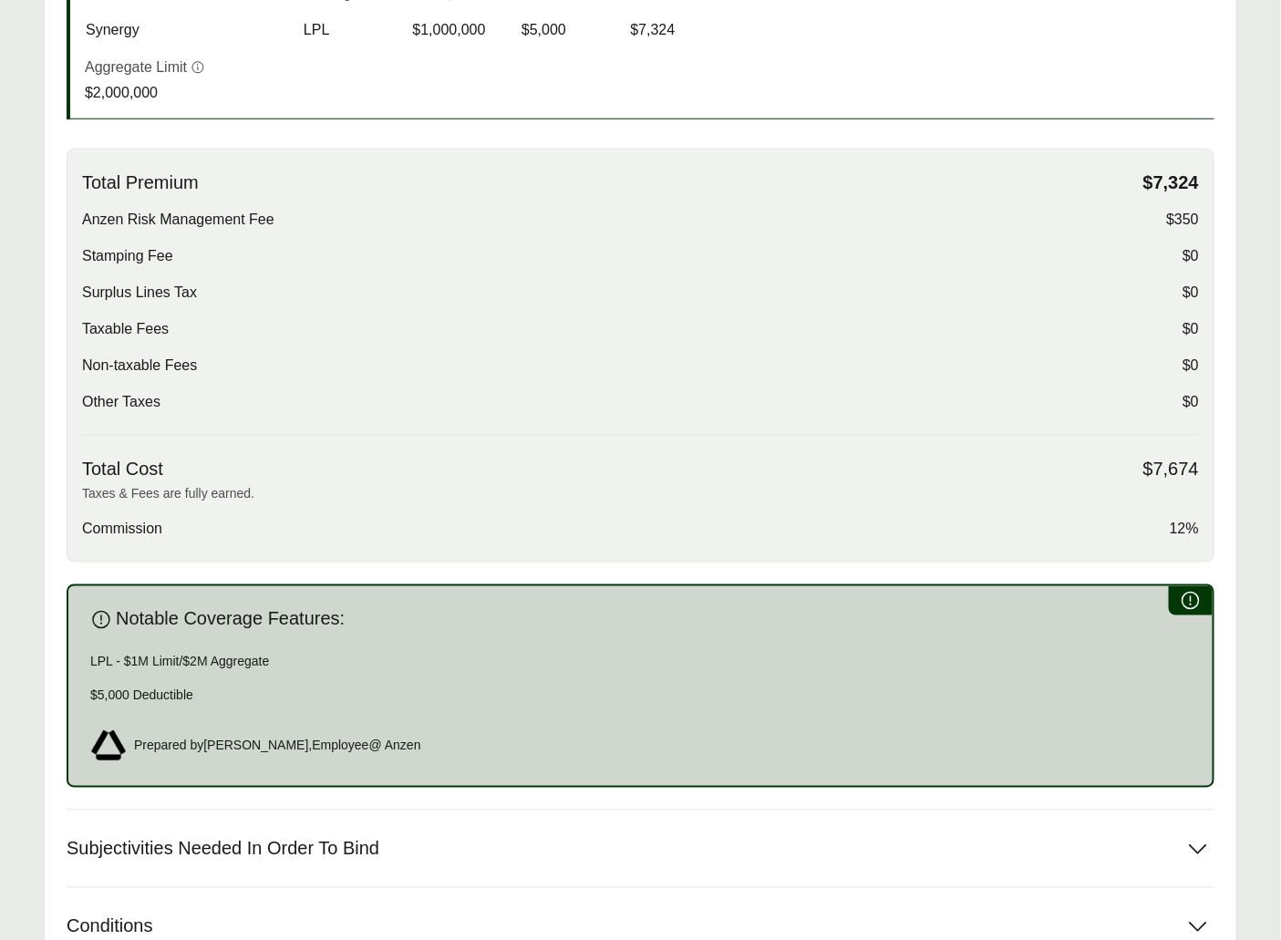
scroll to position [788, 0]
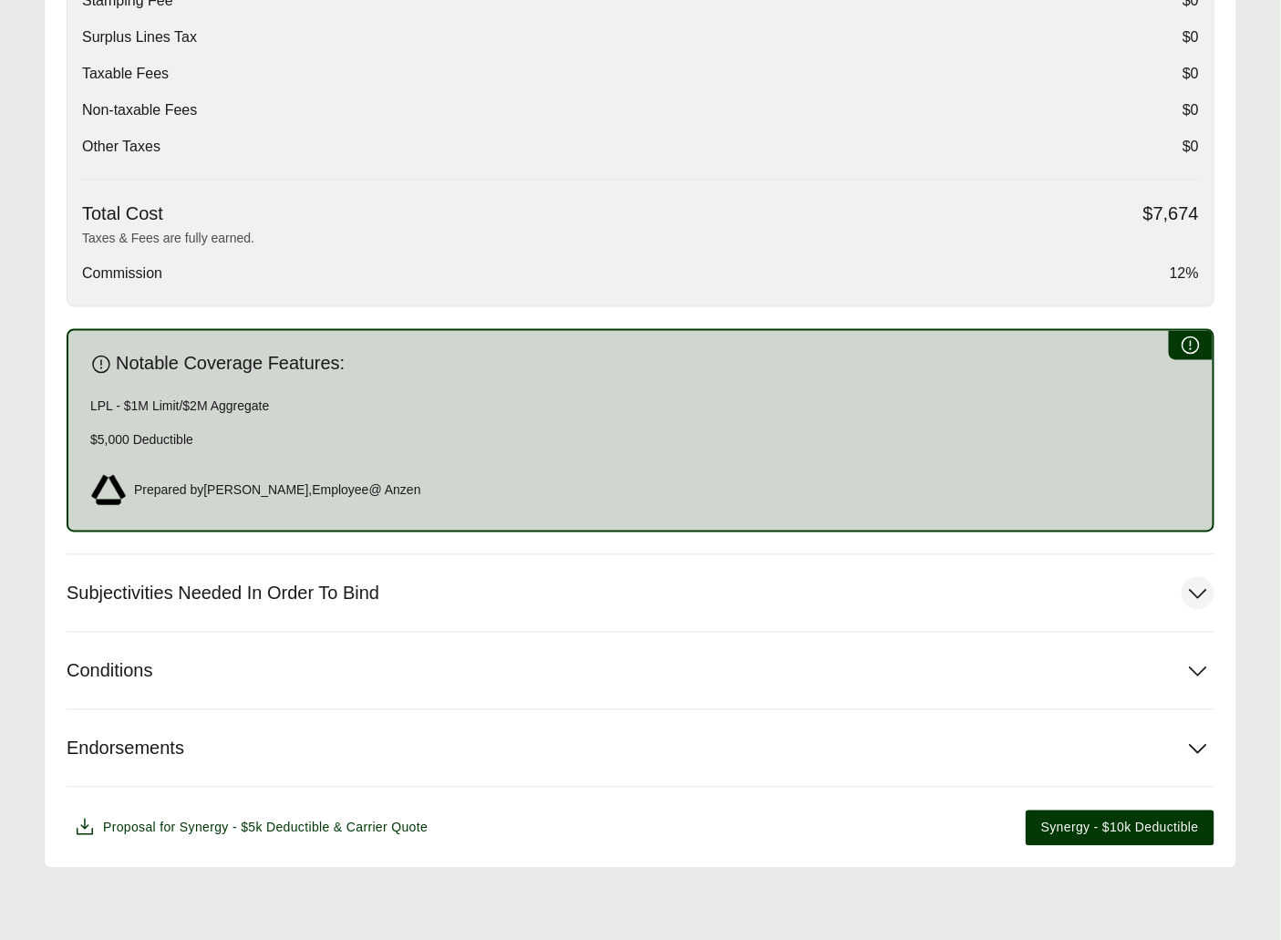
click at [264, 594] on span "Subjectivities Needed In Order To Bind" at bounding box center [223, 594] width 313 height 23
